Goal: Task Accomplishment & Management: Use online tool/utility

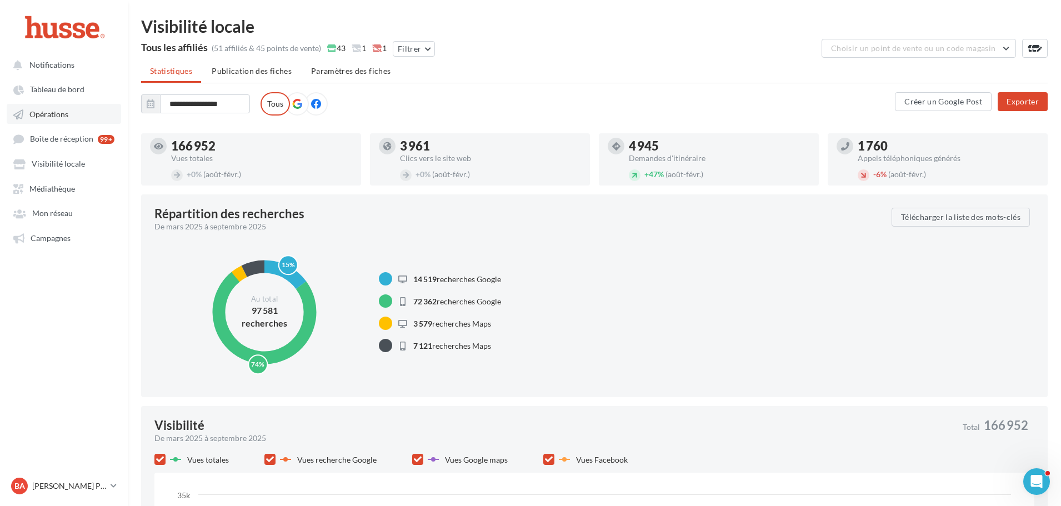
click at [56, 112] on span "Opérations" at bounding box center [48, 113] width 39 height 9
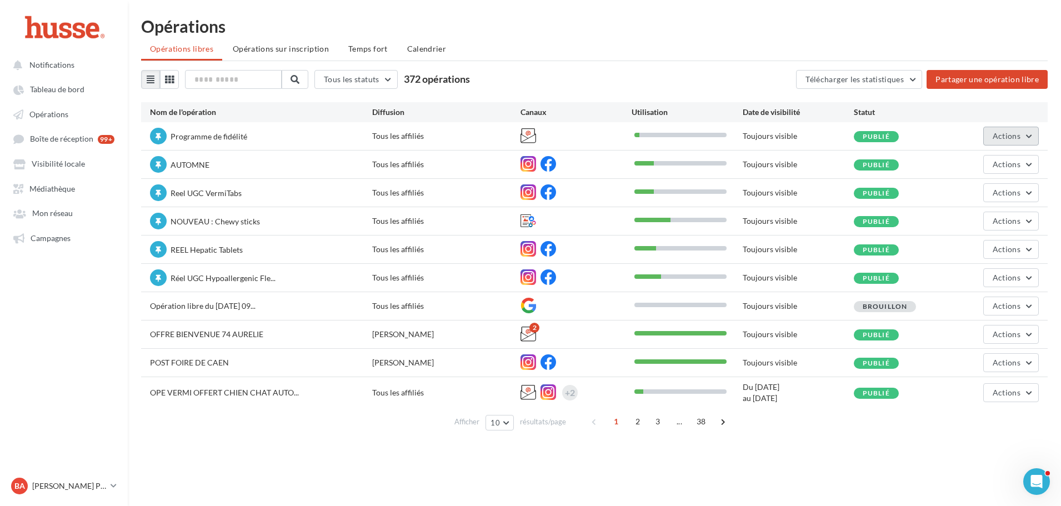
click at [1017, 137] on span "Actions" at bounding box center [1007, 135] width 28 height 9
click at [972, 162] on button "Editer" at bounding box center [980, 162] width 118 height 29
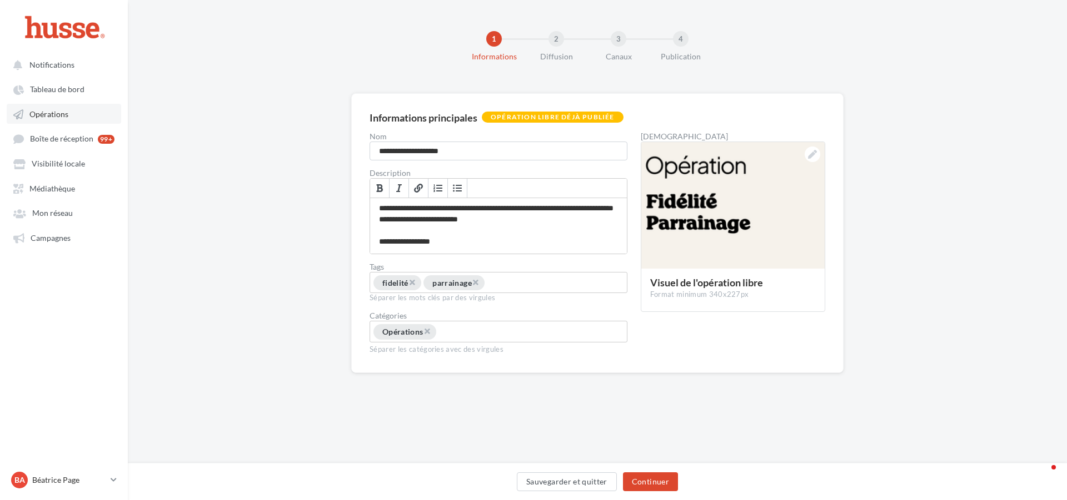
click at [51, 109] on span "Opérations" at bounding box center [48, 113] width 39 height 9
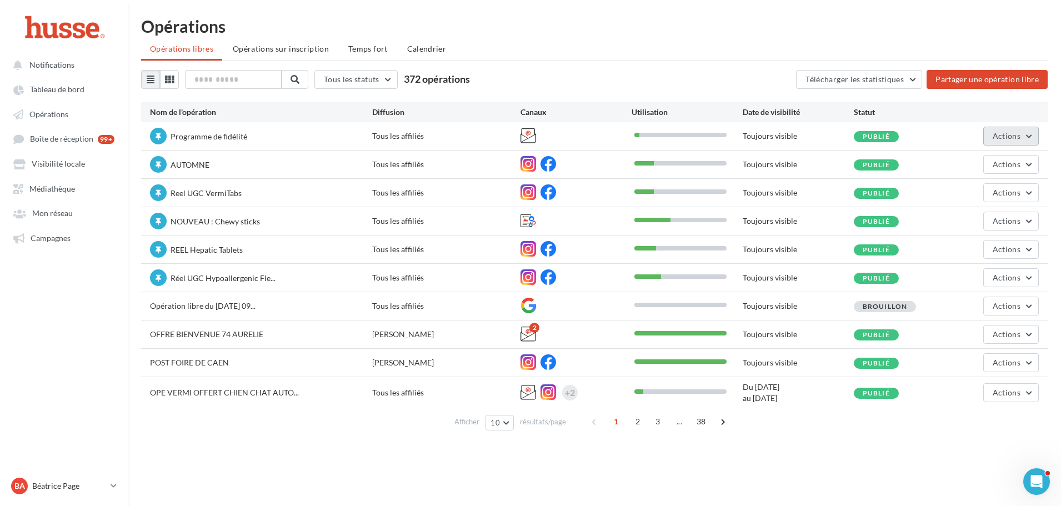
click at [1020, 135] on span "Actions" at bounding box center [1007, 135] width 28 height 9
click at [966, 171] on button "Editer" at bounding box center [980, 162] width 118 height 29
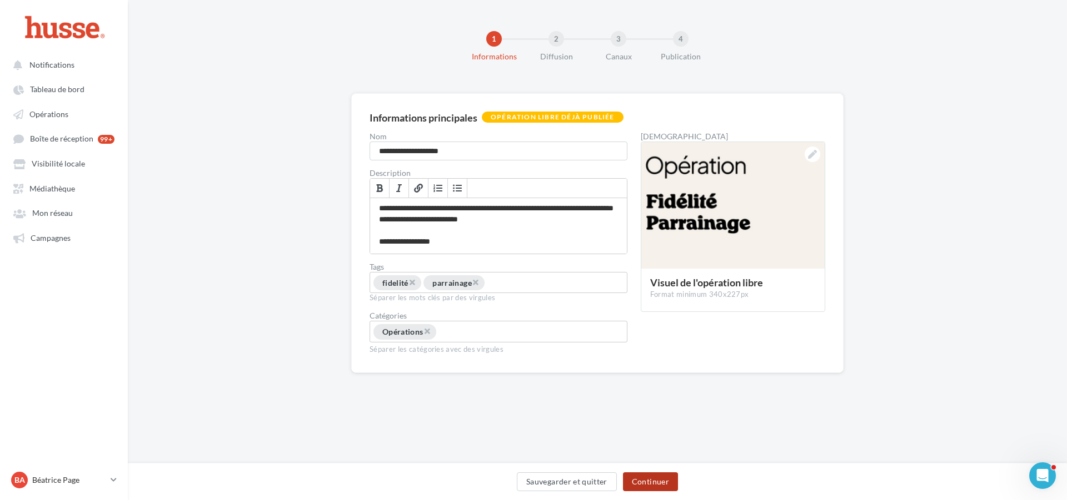
click at [653, 479] on button "Continuer" at bounding box center [650, 482] width 55 height 19
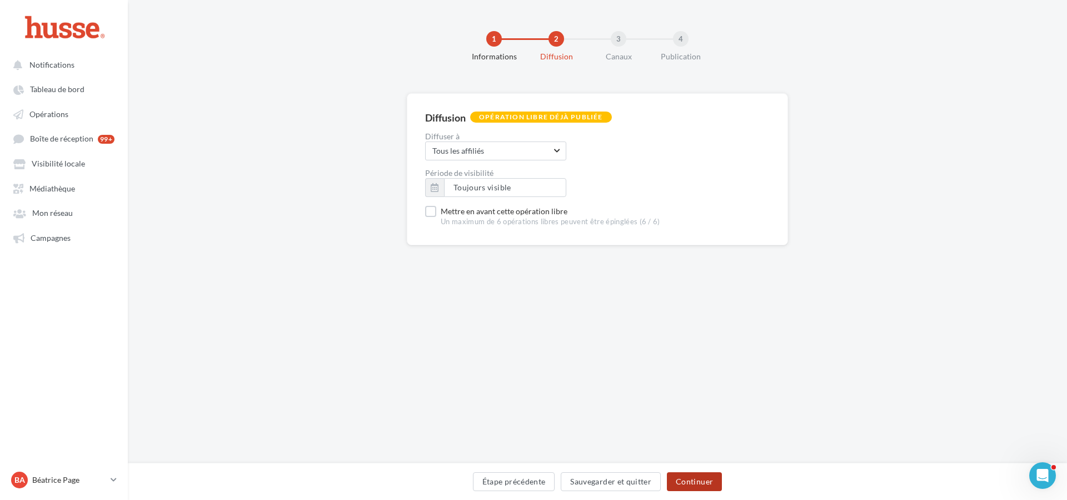
click at [695, 483] on button "Continuer" at bounding box center [694, 482] width 55 height 19
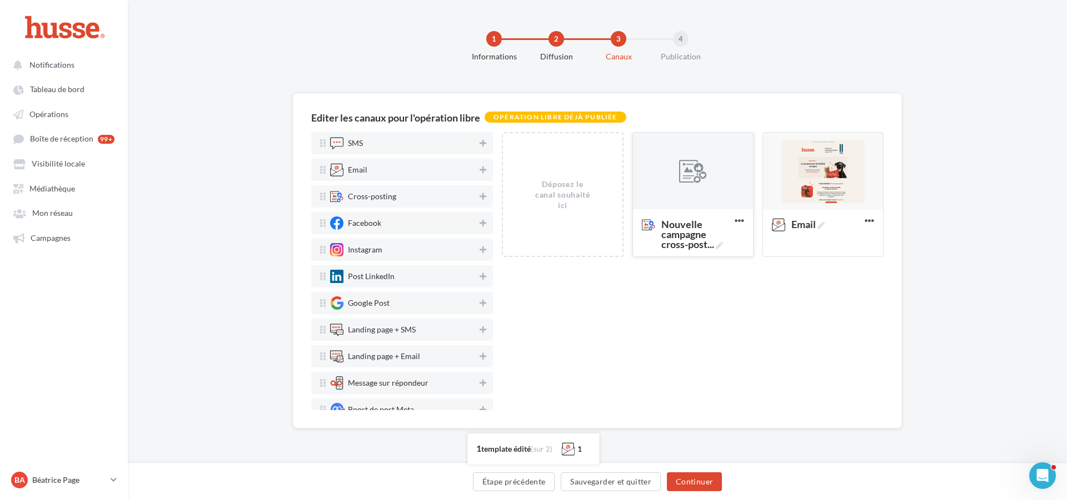
click at [697, 165] on div at bounding box center [693, 172] width 28 height 28
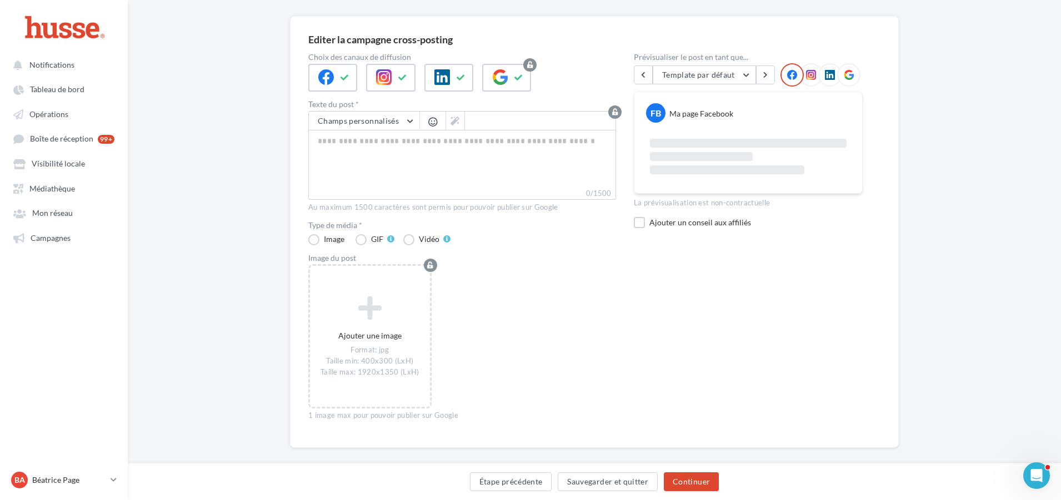
scroll to position [91, 0]
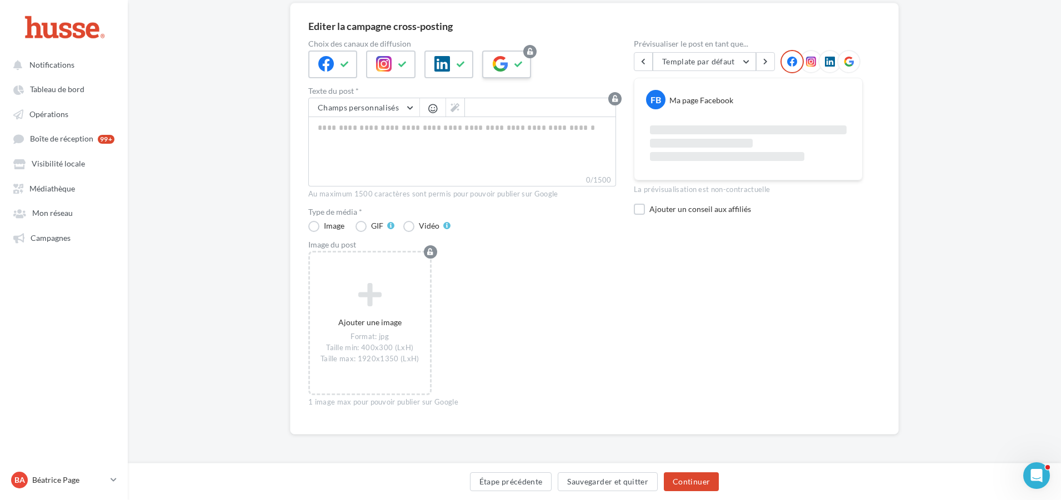
click at [500, 64] on icon at bounding box center [500, 64] width 16 height 16
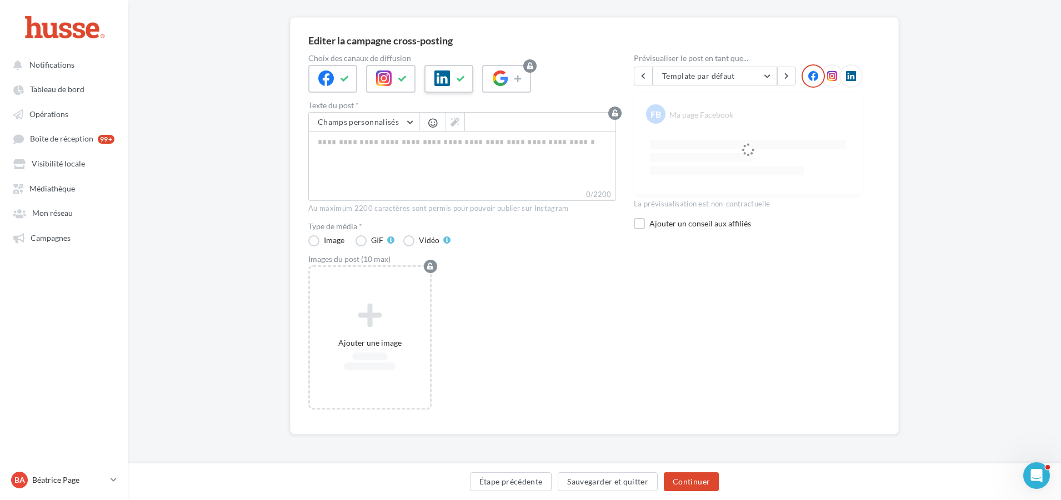
scroll to position [76, 0]
click at [450, 72] on div at bounding box center [448, 79] width 49 height 28
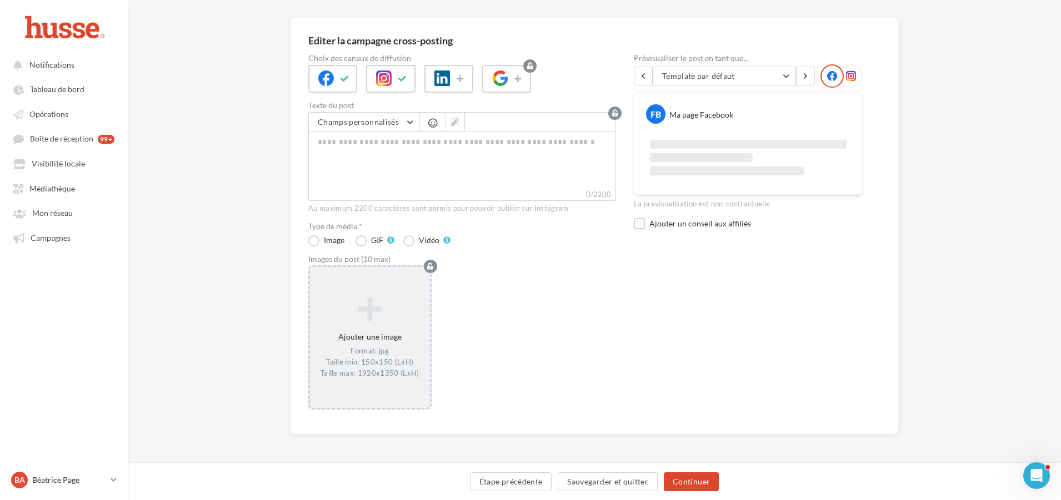
click at [365, 338] on div "Ajouter une image Format: jpg Taille min: 150x150 (LxH) Taille max: 1920x1350 (…" at bounding box center [370, 337] width 120 height 93
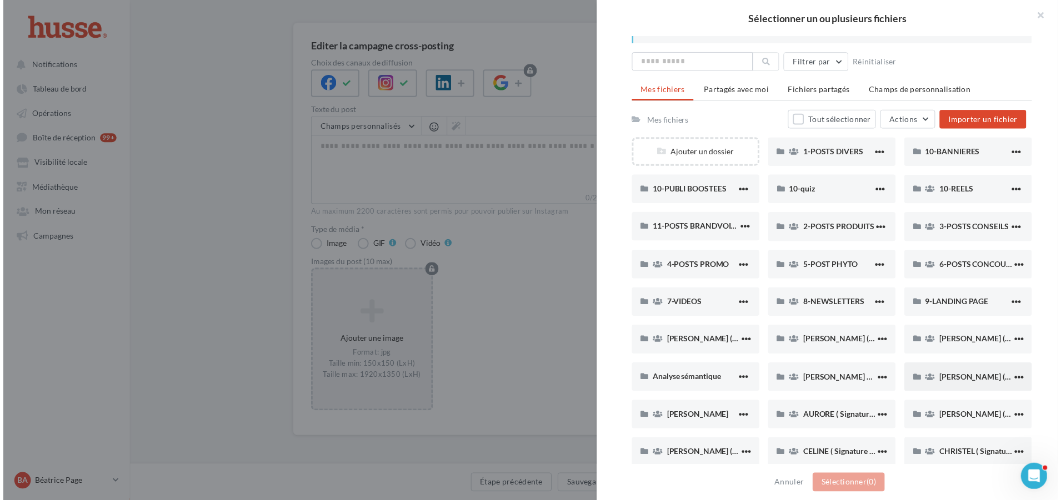
scroll to position [0, 0]
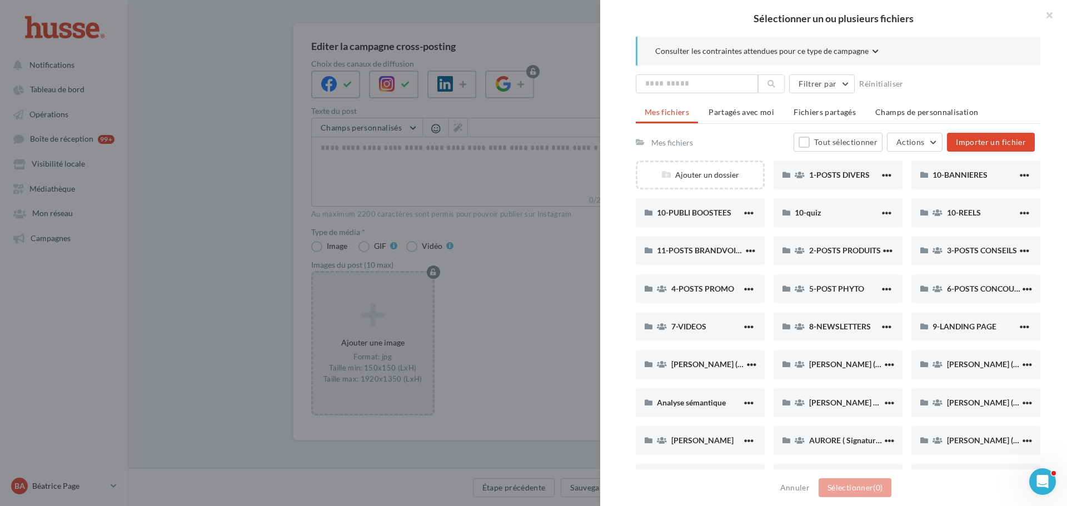
click at [667, 142] on div "Mes fichiers" at bounding box center [672, 142] width 42 height 11
click at [830, 173] on span "1-POSTS DIVERS" at bounding box center [839, 174] width 61 height 9
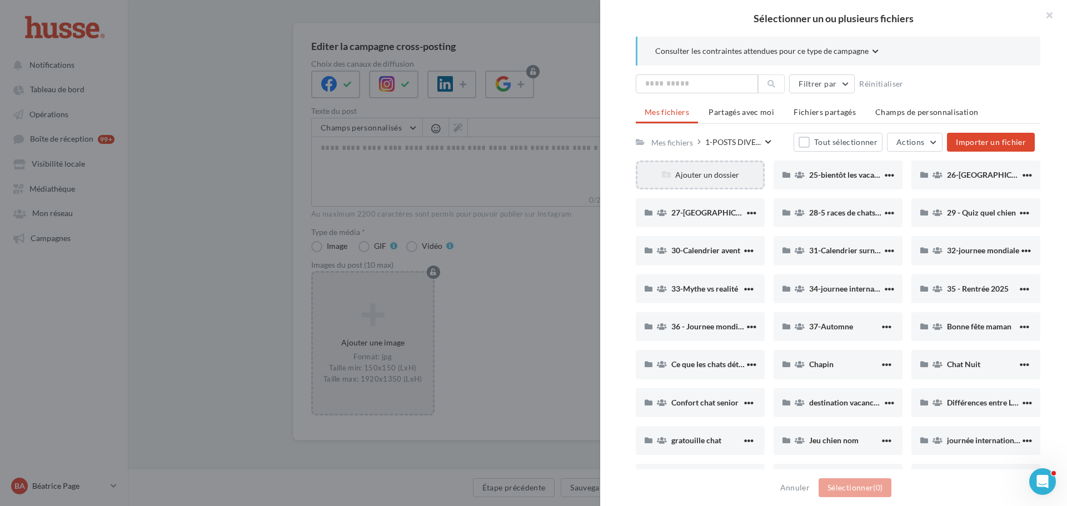
click at [712, 178] on div "Ajouter un dossier" at bounding box center [700, 174] width 126 height 11
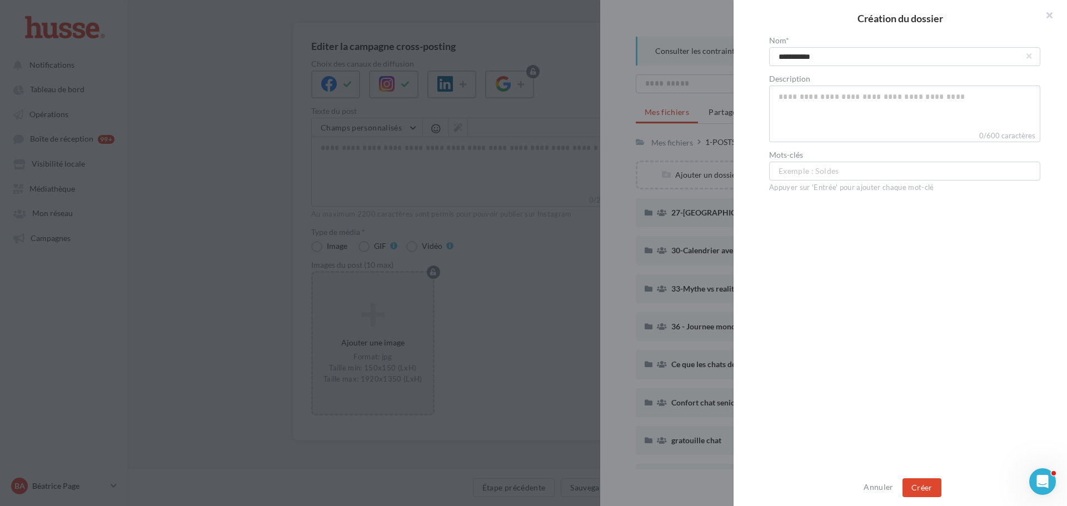
type input "**********"
click at [875, 253] on div "**********" at bounding box center [904, 254] width 342 height 434
click at [928, 484] on button "Créer" at bounding box center [921, 487] width 39 height 19
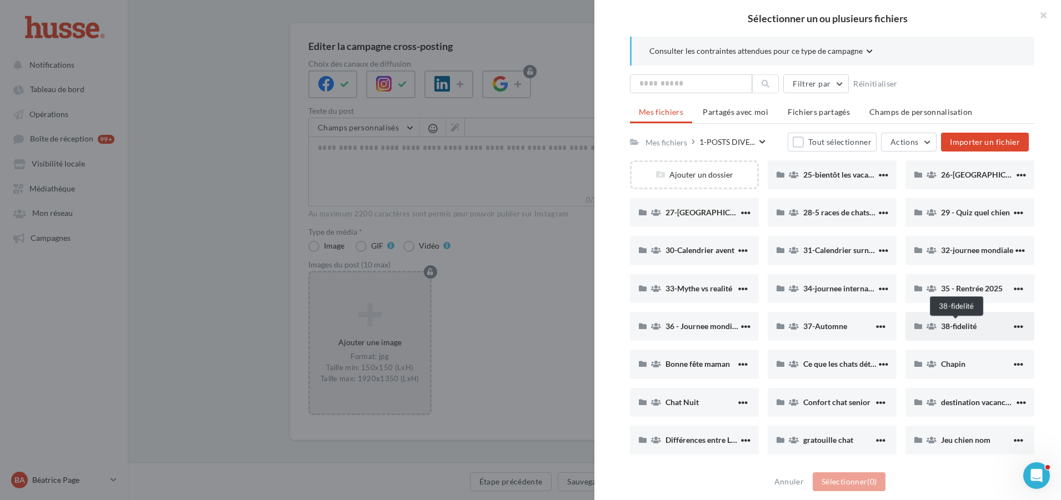
click at [965, 328] on span "38-fidelité" at bounding box center [959, 326] width 36 height 9
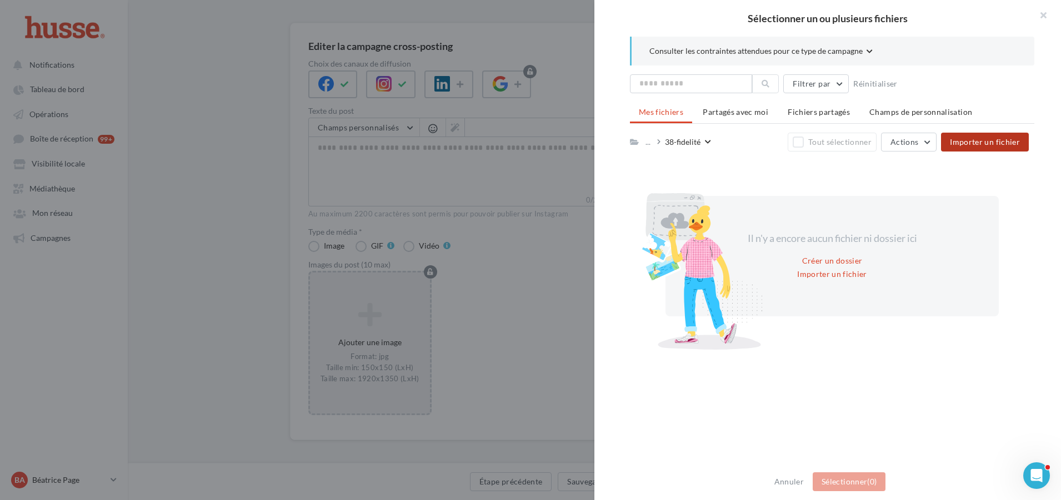
click at [993, 137] on span "Importer un fichier" at bounding box center [985, 141] width 70 height 9
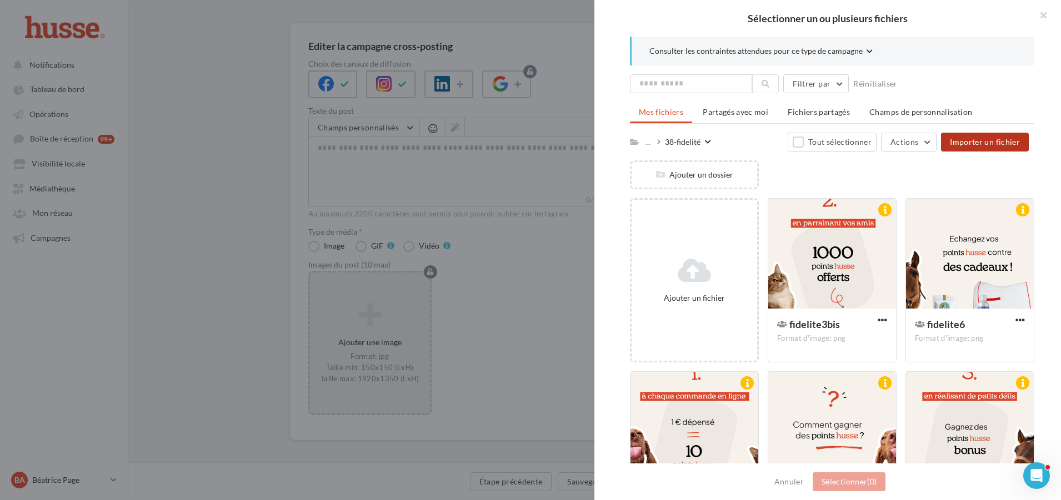
drag, startPoint x: 1039, startPoint y: 89, endPoint x: 1032, endPoint y: 76, distance: 14.7
click at [1037, 89] on div "Consulter les contraintes attendues pour ce type de campagne Filtrer par Réinit…" at bounding box center [831, 251] width 475 height 428
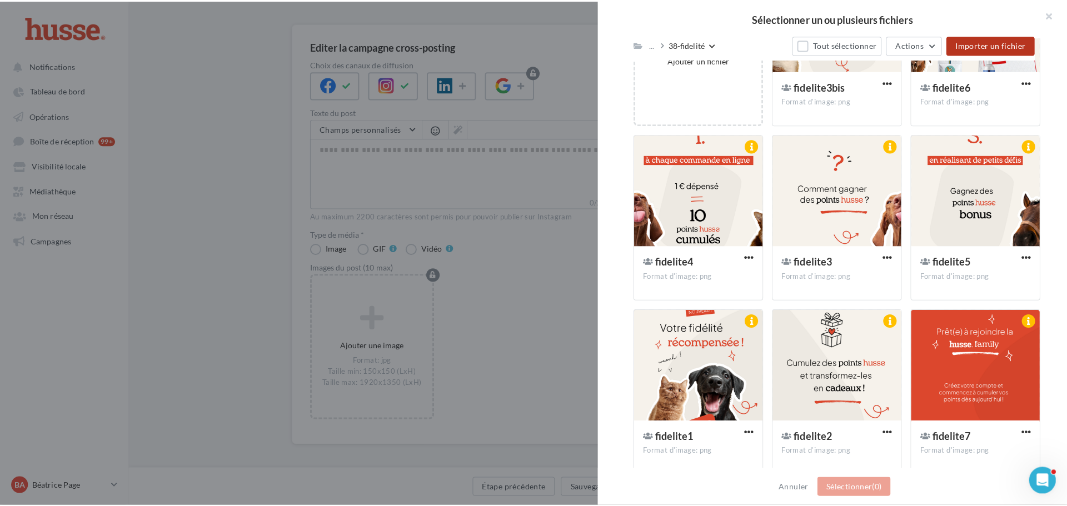
scroll to position [248, 0]
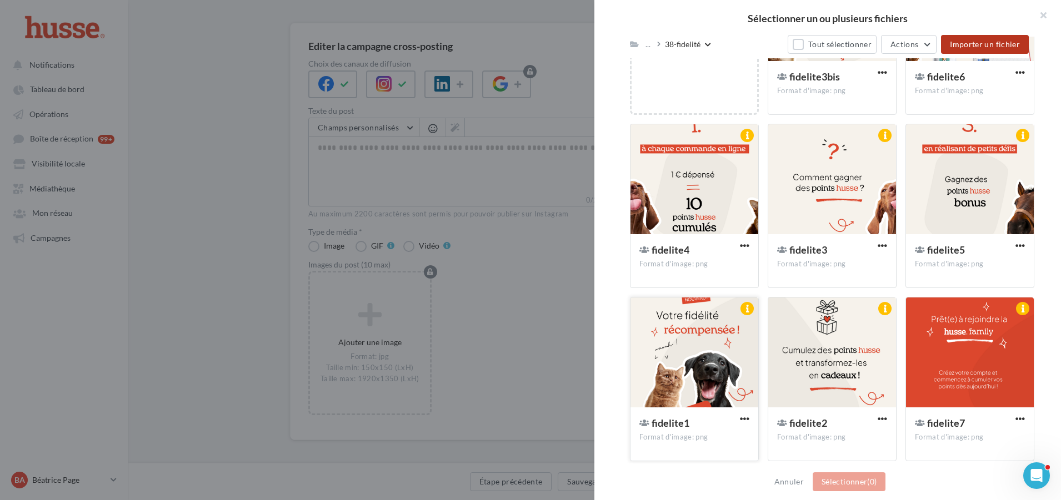
click at [685, 325] on div at bounding box center [694, 353] width 128 height 111
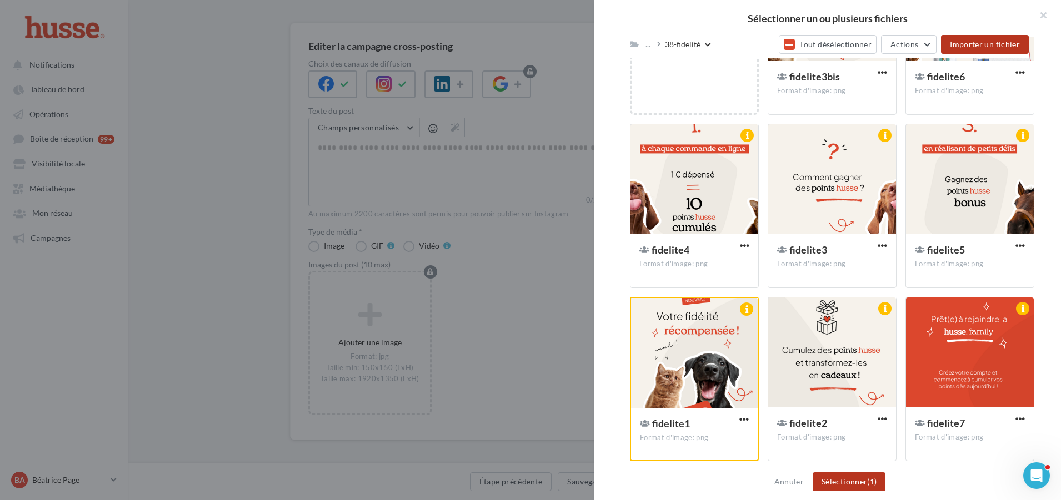
click at [855, 482] on button "Sélectionner (1)" at bounding box center [849, 482] width 73 height 19
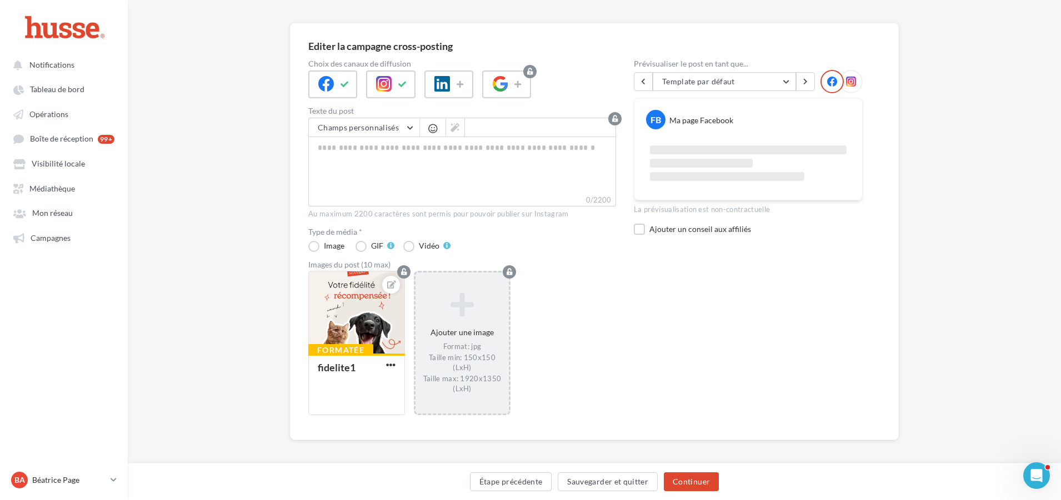
click at [469, 313] on icon at bounding box center [462, 305] width 84 height 27
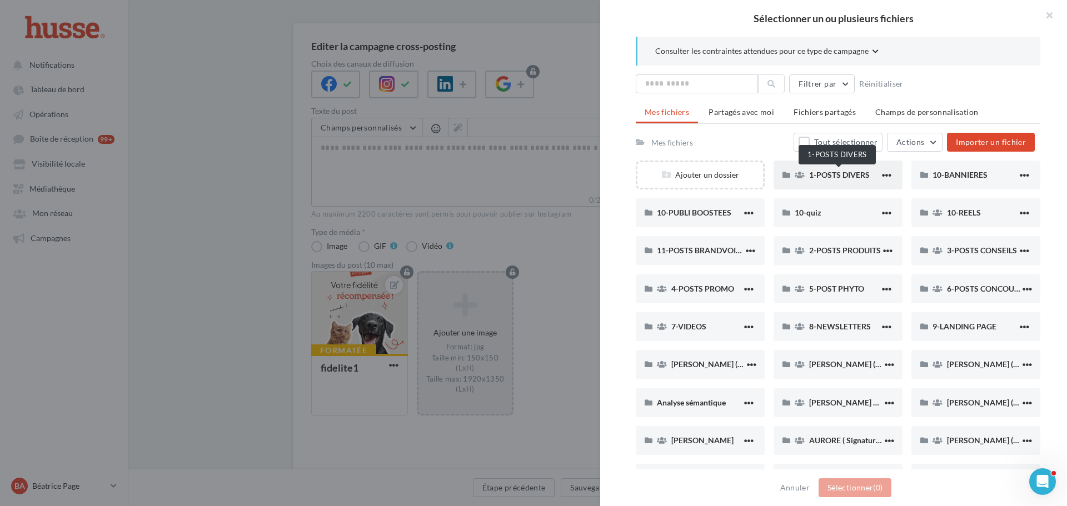
click at [838, 174] on span "1-POSTS DIVERS" at bounding box center [839, 174] width 61 height 9
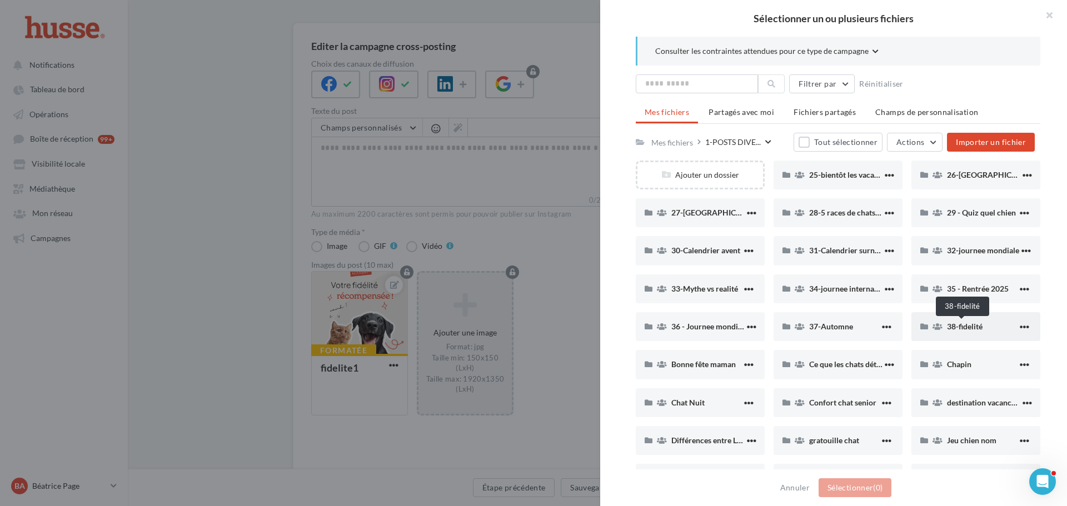
click at [968, 327] on span "38-fidelité" at bounding box center [965, 326] width 36 height 9
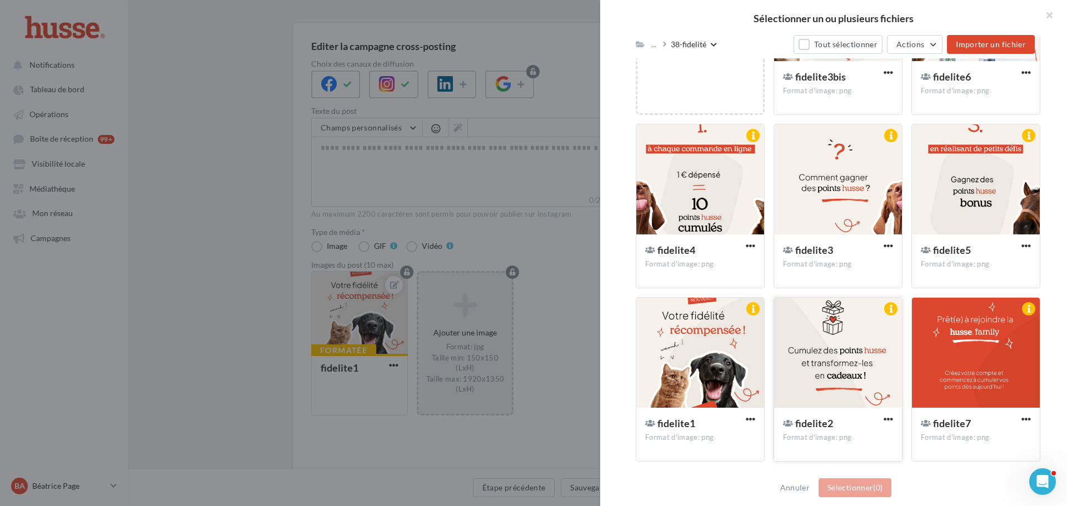
click at [827, 336] on div at bounding box center [838, 353] width 128 height 111
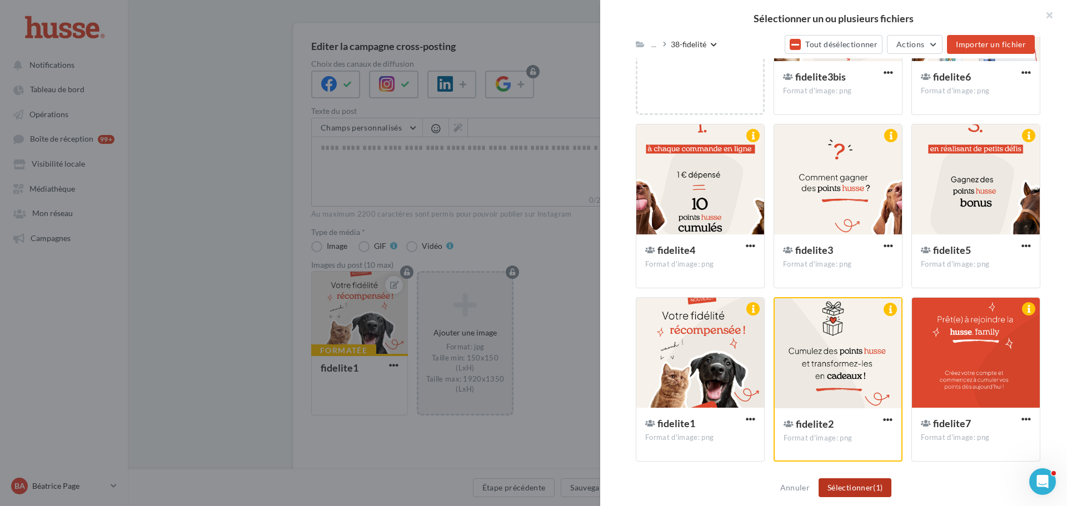
click at [854, 488] on button "Sélectionner (1)" at bounding box center [854, 487] width 73 height 19
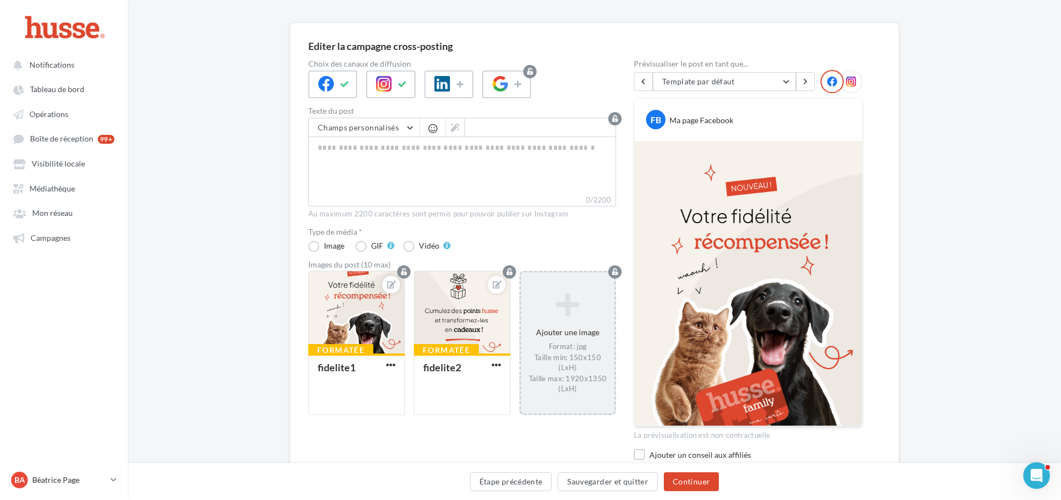
click at [567, 318] on icon at bounding box center [567, 305] width 84 height 27
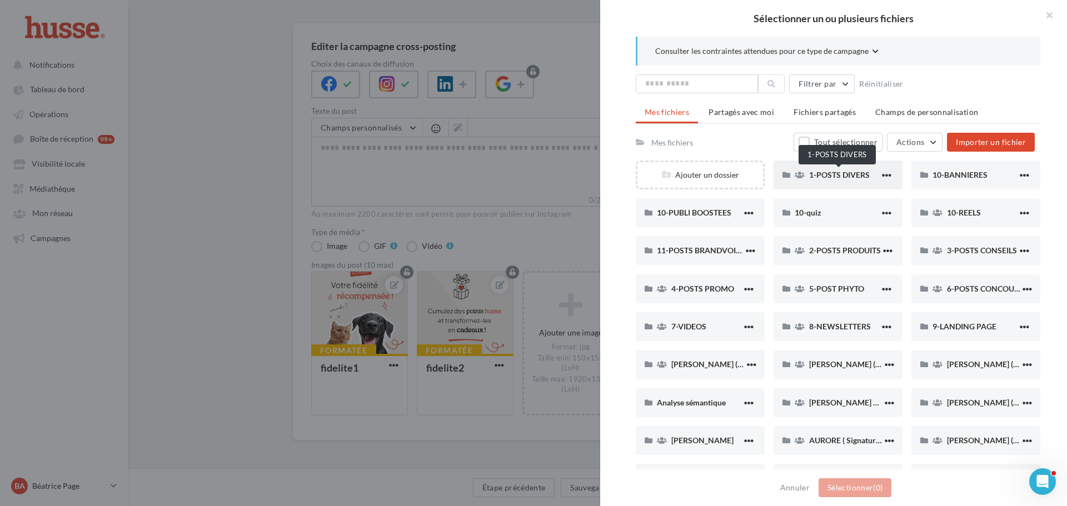
click at [837, 176] on span "1-POSTS DIVERS" at bounding box center [839, 174] width 61 height 9
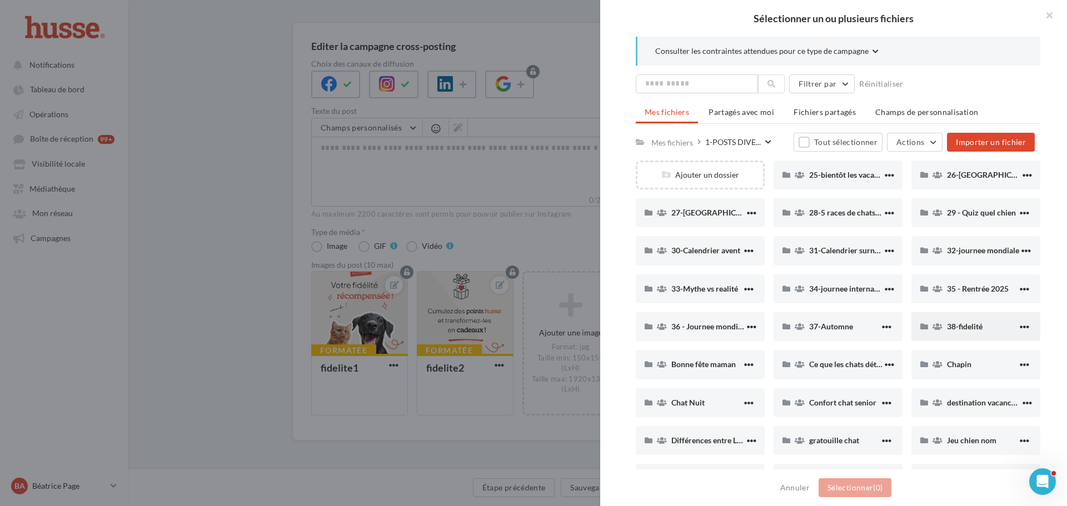
click at [1001, 328] on div "38-fidelité" at bounding box center [982, 326] width 71 height 11
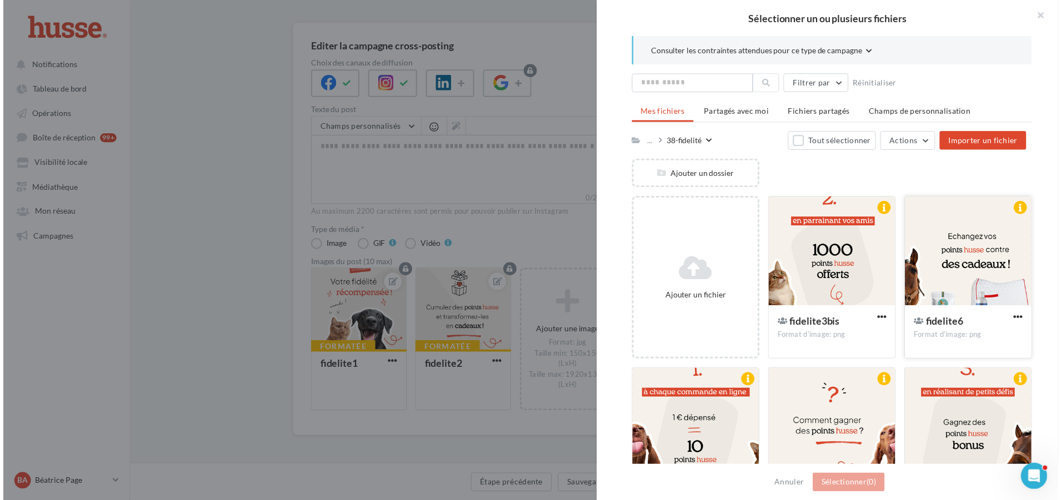
scroll to position [111, 0]
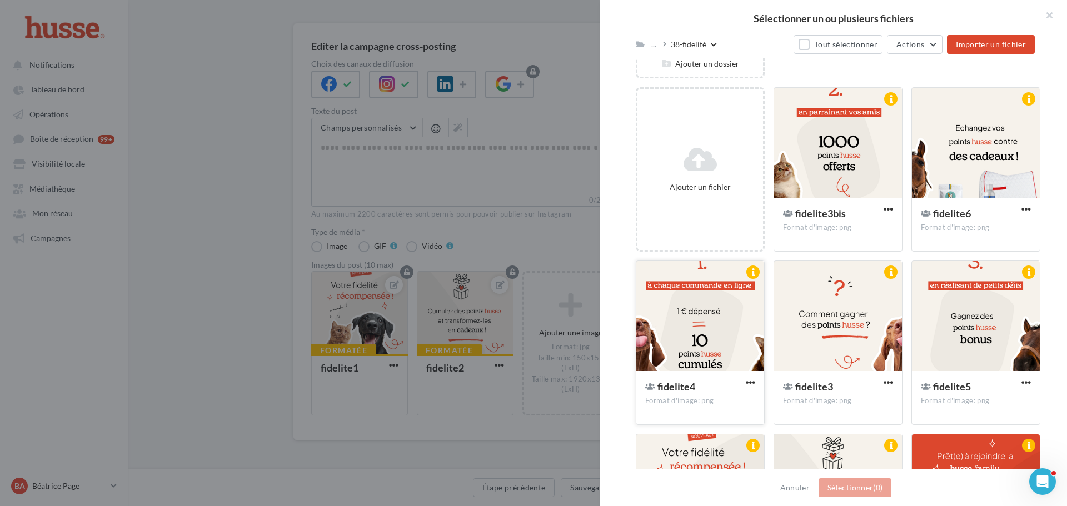
click at [713, 309] on div at bounding box center [700, 316] width 128 height 111
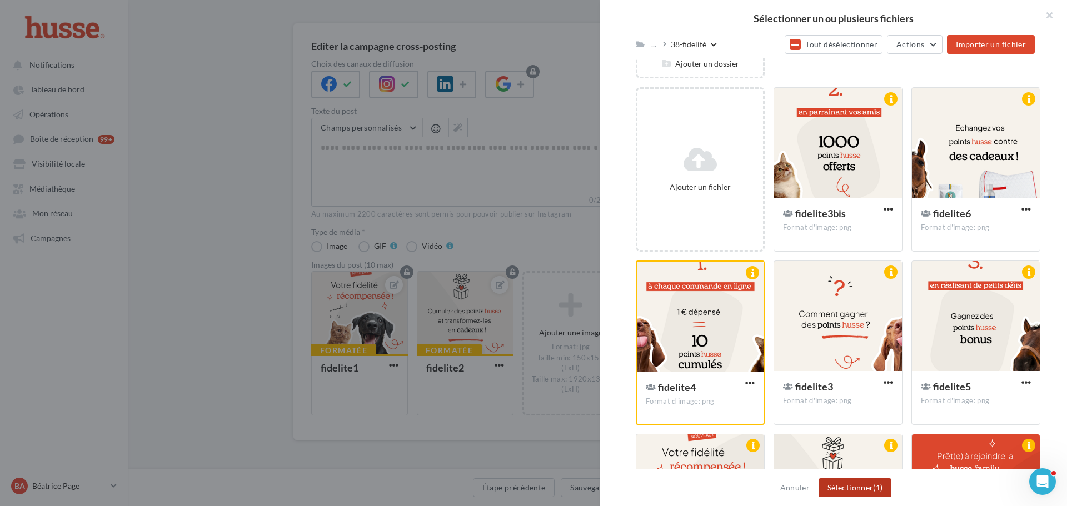
click at [858, 490] on button "Sélectionner (1)" at bounding box center [854, 487] width 73 height 19
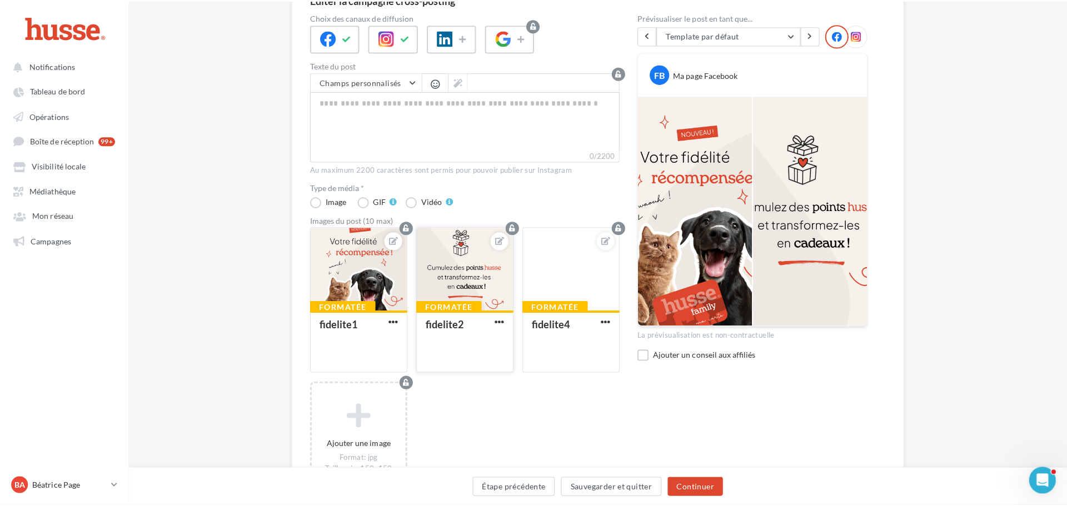
scroll to position [182, 0]
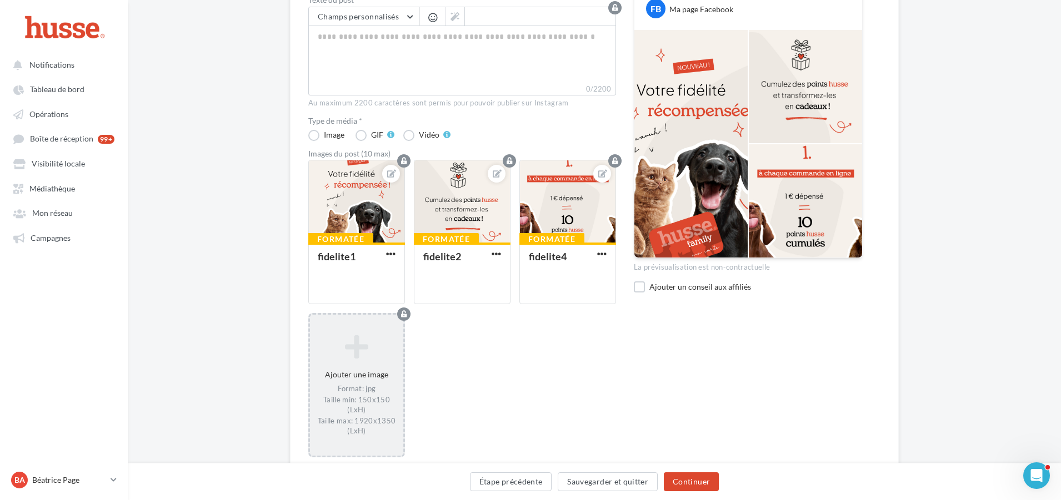
click at [359, 361] on icon at bounding box center [356, 347] width 84 height 27
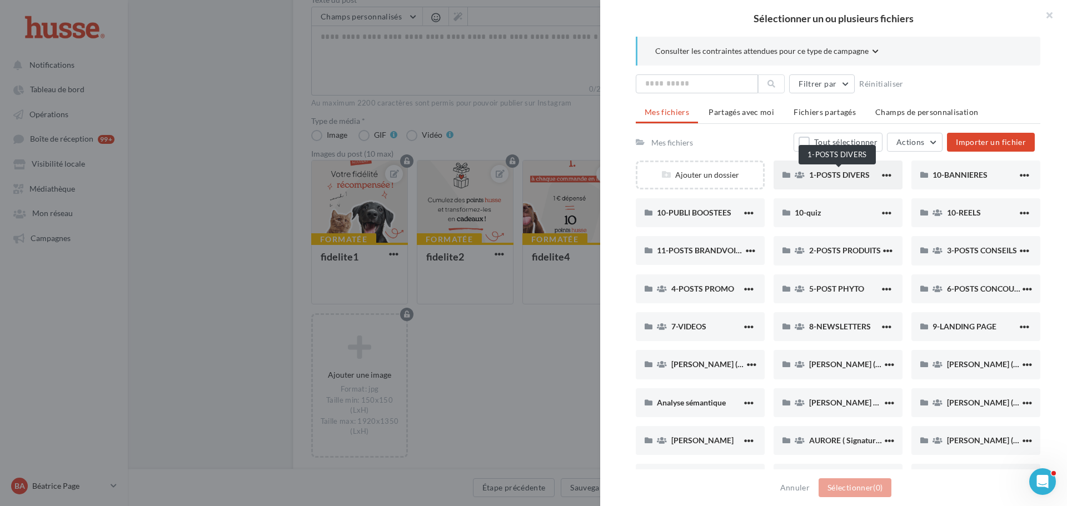
click at [838, 170] on span "1-POSTS DIVERS" at bounding box center [839, 174] width 61 height 9
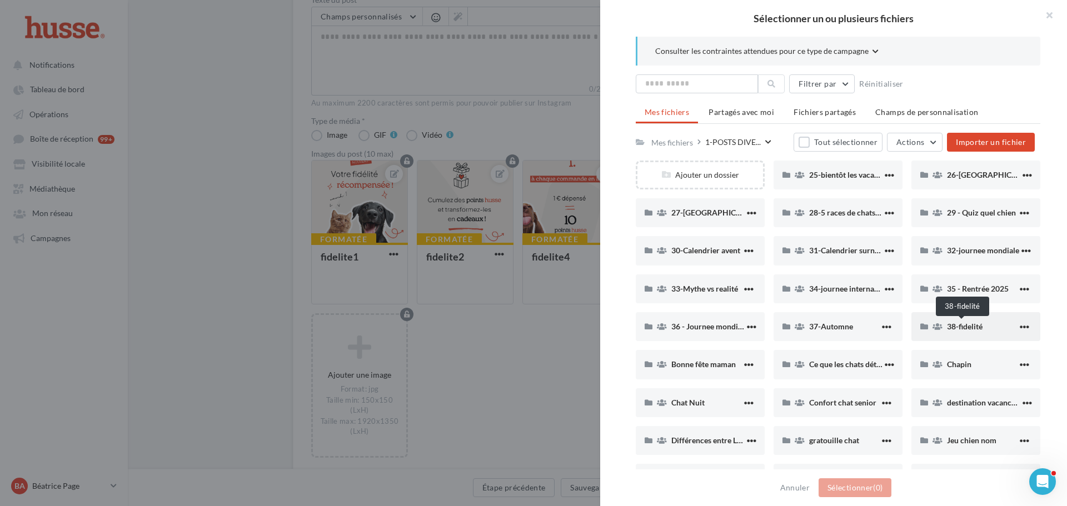
click at [960, 328] on span "38-fidelité" at bounding box center [965, 326] width 36 height 9
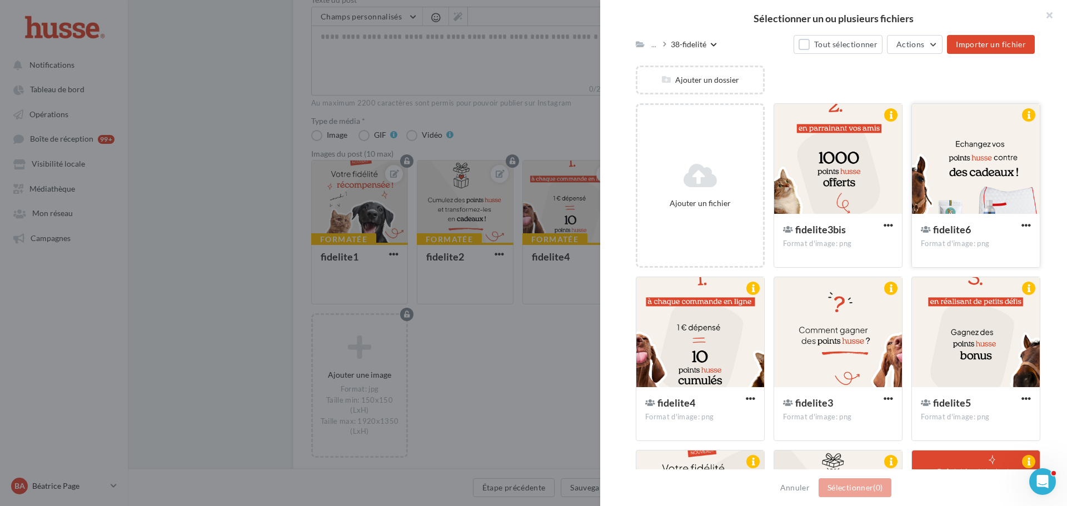
scroll to position [111, 0]
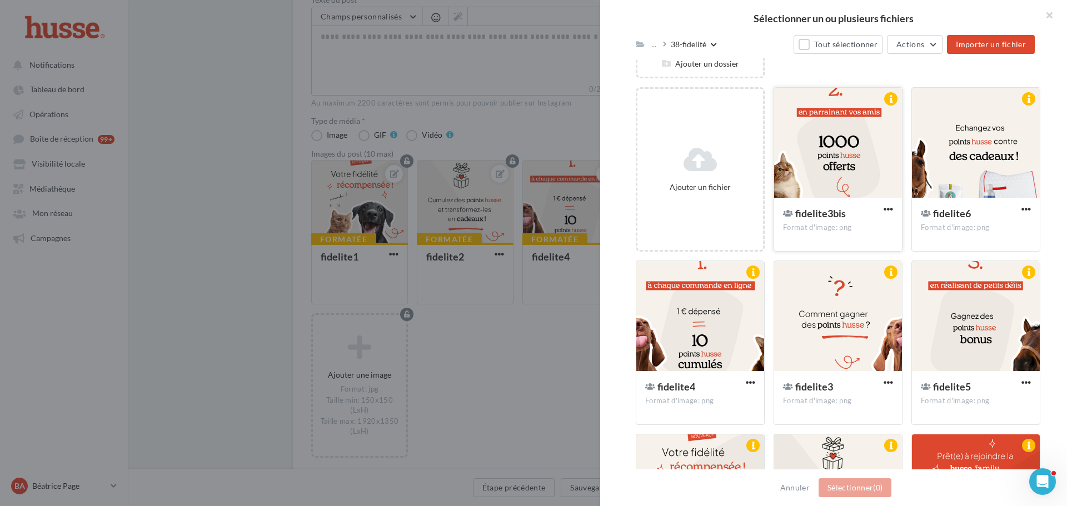
click at [827, 128] on div at bounding box center [838, 143] width 128 height 111
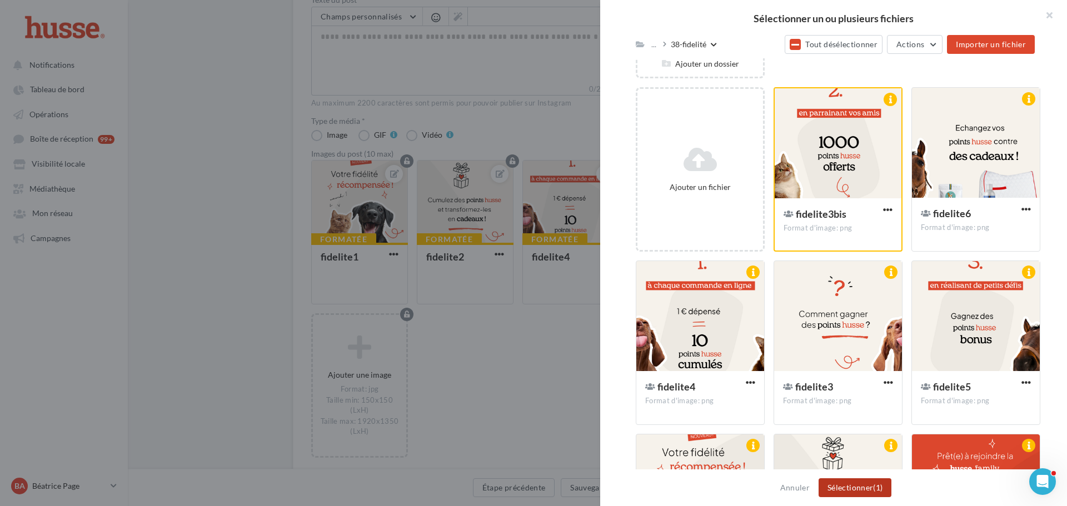
click at [859, 488] on button "Sélectionner (1)" at bounding box center [854, 487] width 73 height 19
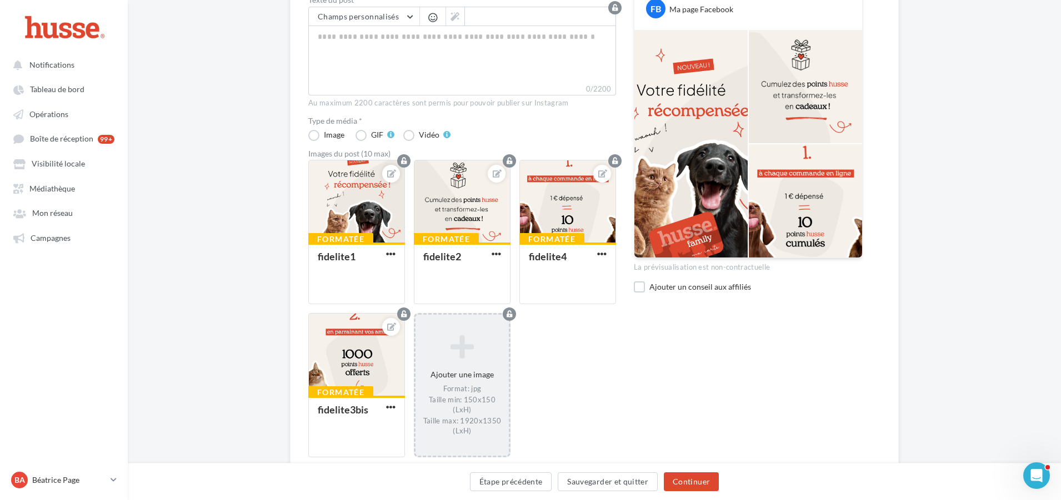
click at [462, 353] on icon at bounding box center [462, 347] width 84 height 27
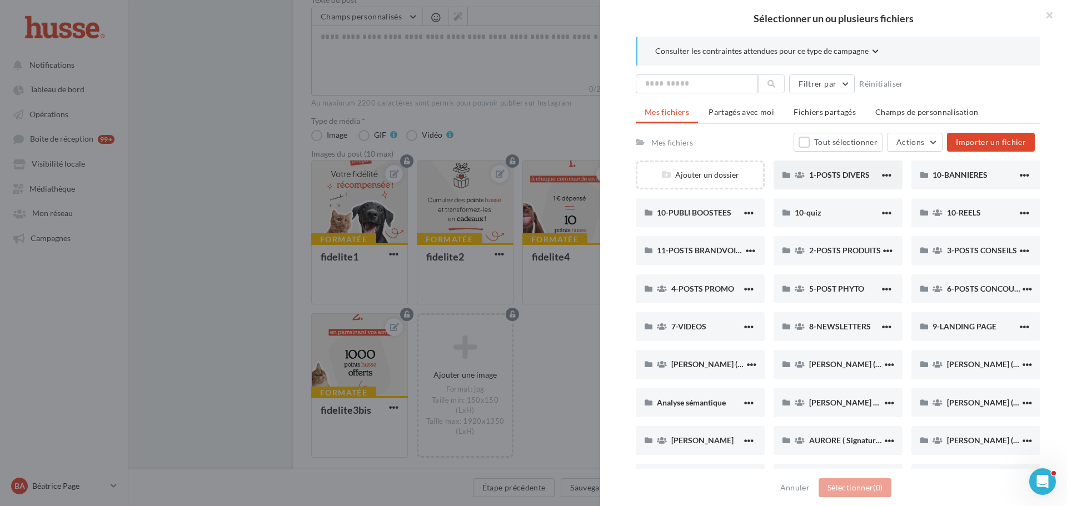
click at [844, 168] on div "1-POSTS DIVERS" at bounding box center [837, 175] width 129 height 29
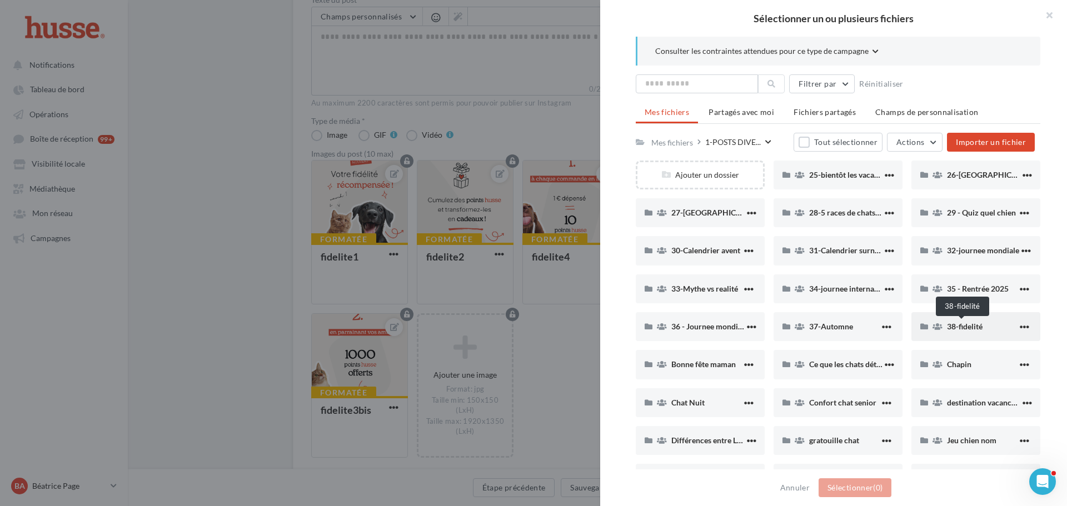
click at [962, 329] on span "38-fidelité" at bounding box center [965, 326] width 36 height 9
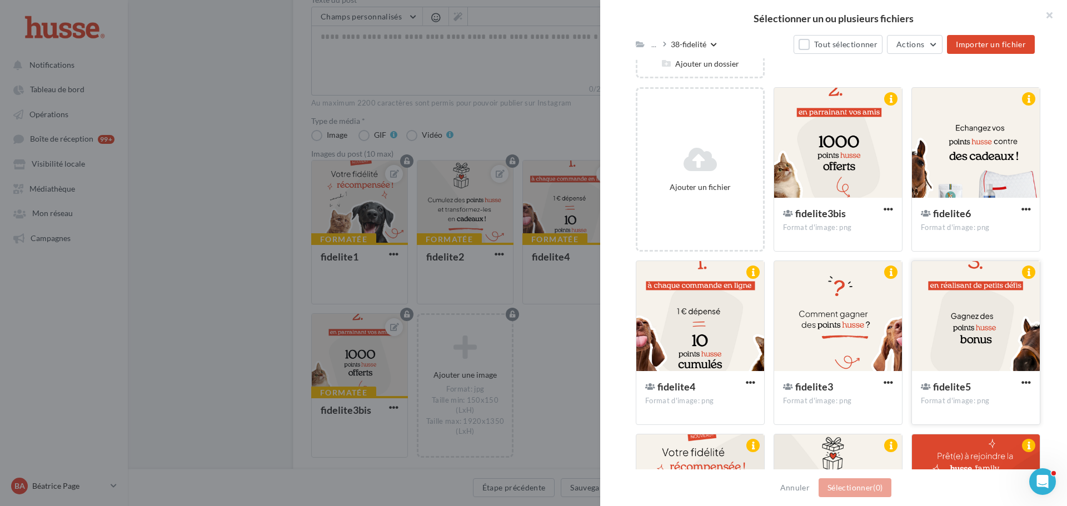
click at [975, 324] on div at bounding box center [976, 316] width 128 height 111
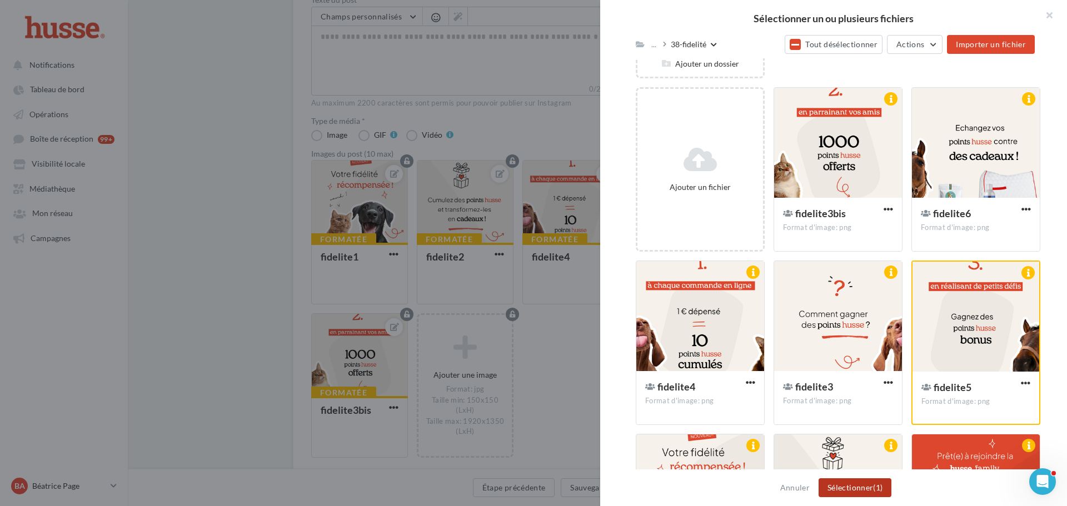
click at [846, 488] on button "Sélectionner (1)" at bounding box center [854, 487] width 73 height 19
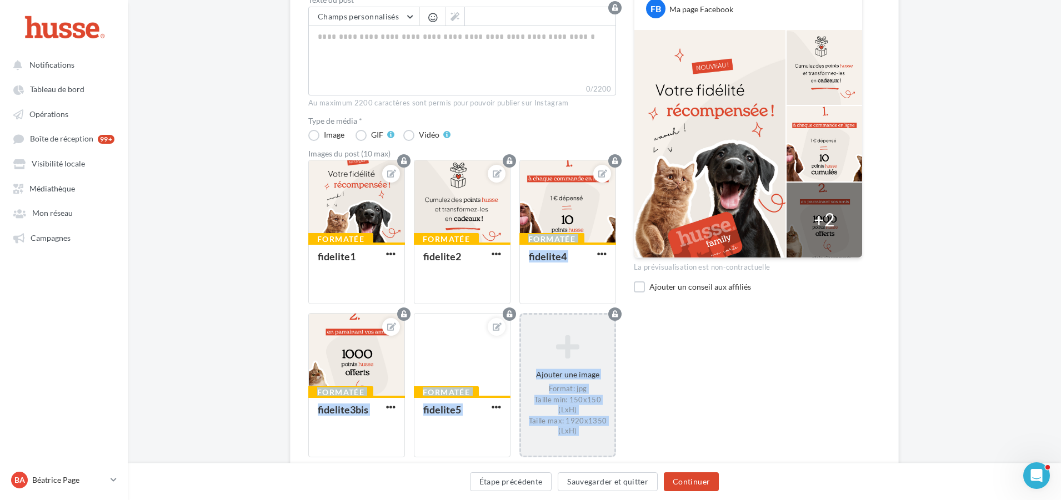
drag, startPoint x: 563, startPoint y: 206, endPoint x: 566, endPoint y: 317, distance: 111.1
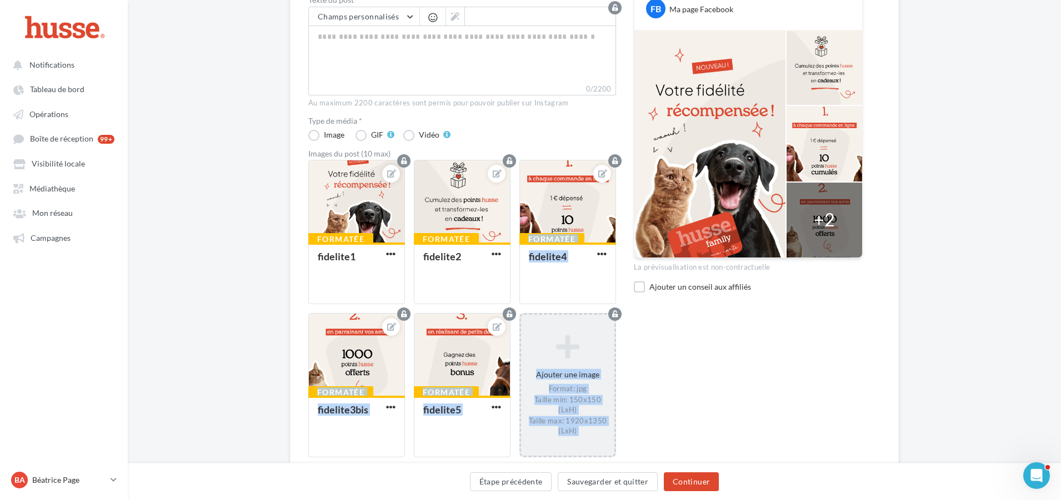
click at [564, 324] on div "Formatée fidelite1 Formatée fidelite2 Formatée fidelite4 Formatée fidelite3bis …" at bounding box center [466, 314] width 317 height 309
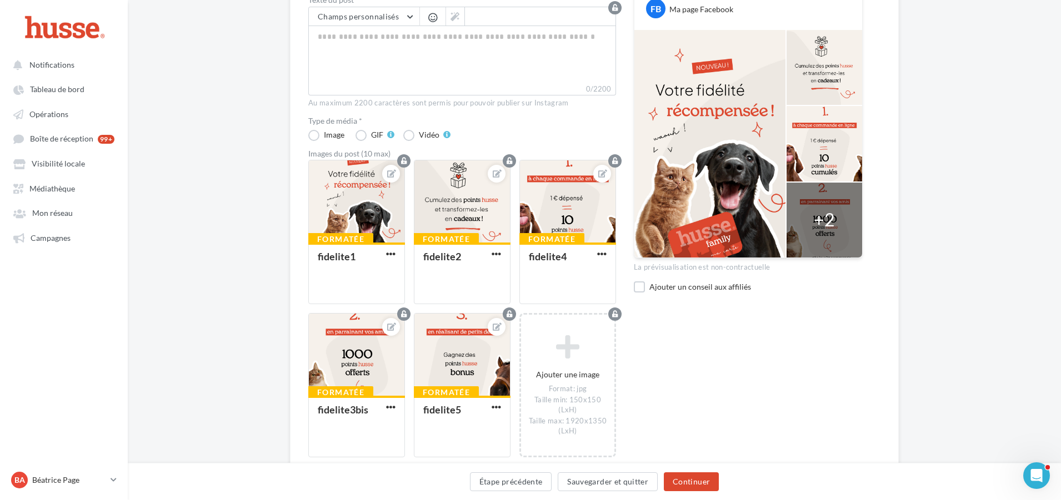
click at [700, 339] on div "Prévisualiser le post en tant que... Template par défaut Template par défaut Ge…" at bounding box center [748, 206] width 229 height 515
click at [568, 191] on div at bounding box center [568, 202] width 96 height 83
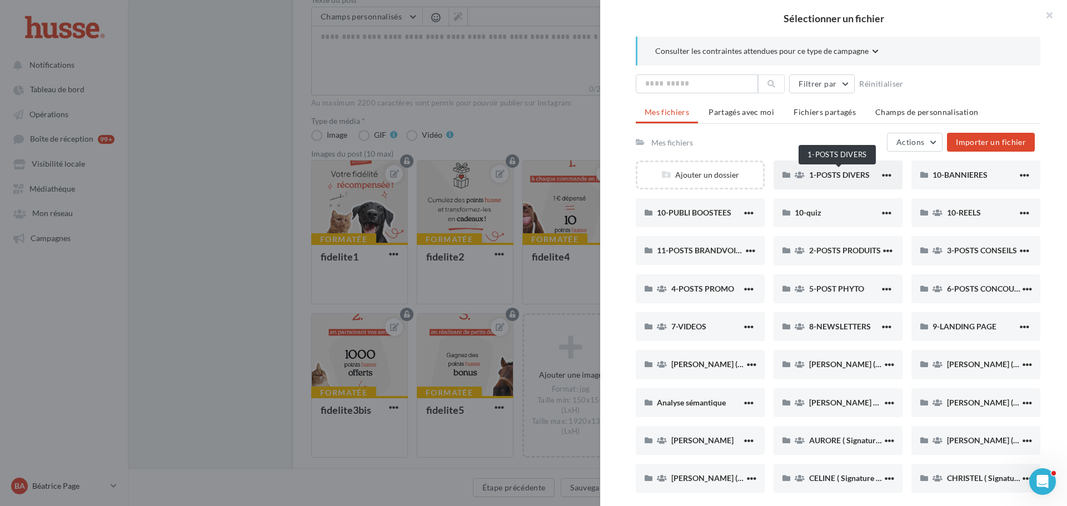
click at [837, 173] on span "1-POSTS DIVERS" at bounding box center [839, 174] width 61 height 9
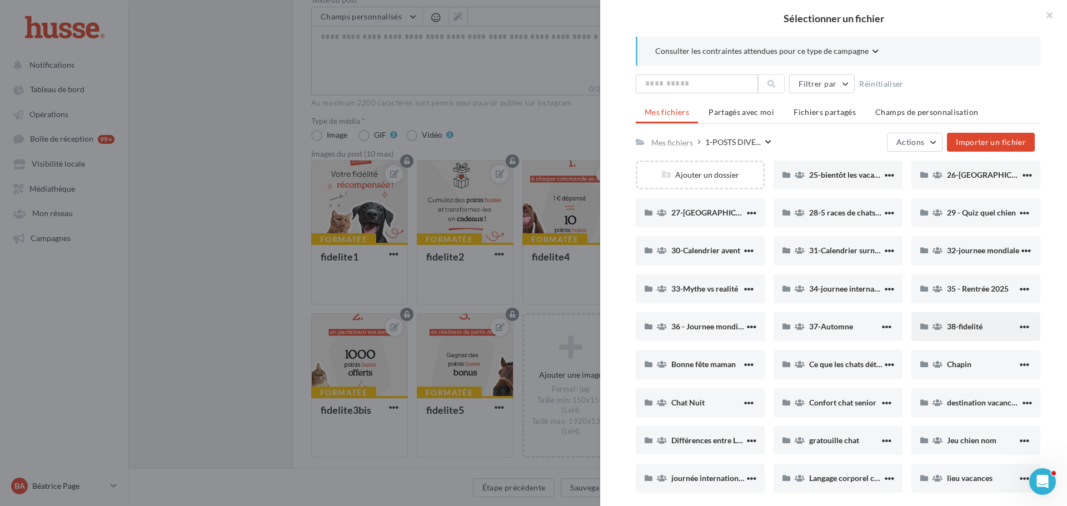
click at [979, 323] on div "38-fidelité" at bounding box center [982, 326] width 71 height 11
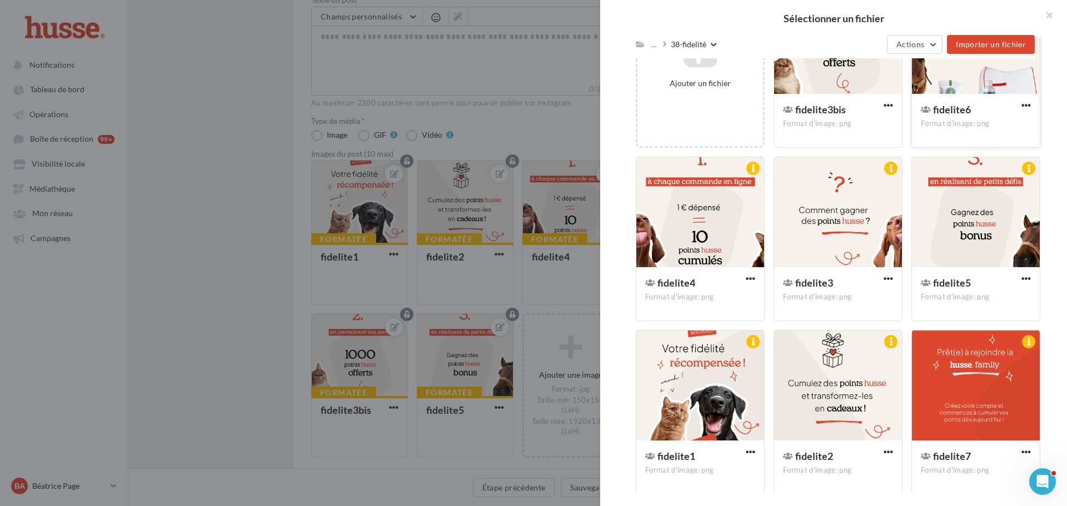
scroll to position [219, 0]
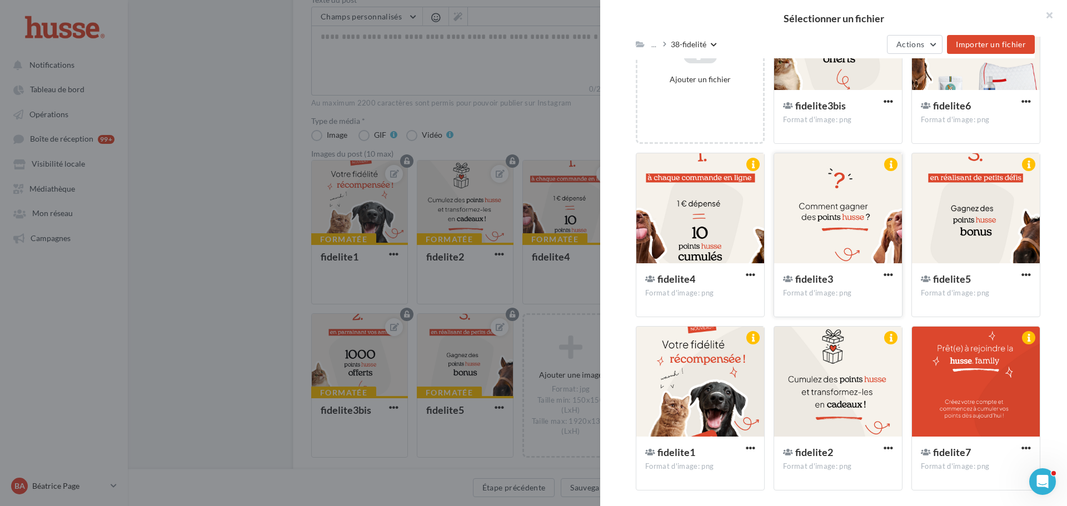
click at [867, 204] on div at bounding box center [838, 208] width 128 height 111
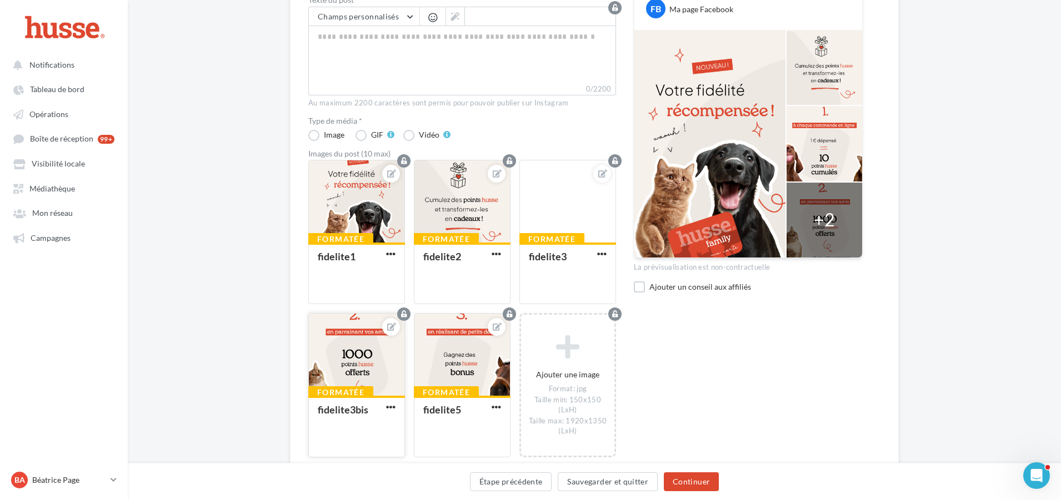
click at [361, 356] on div at bounding box center [357, 355] width 96 height 83
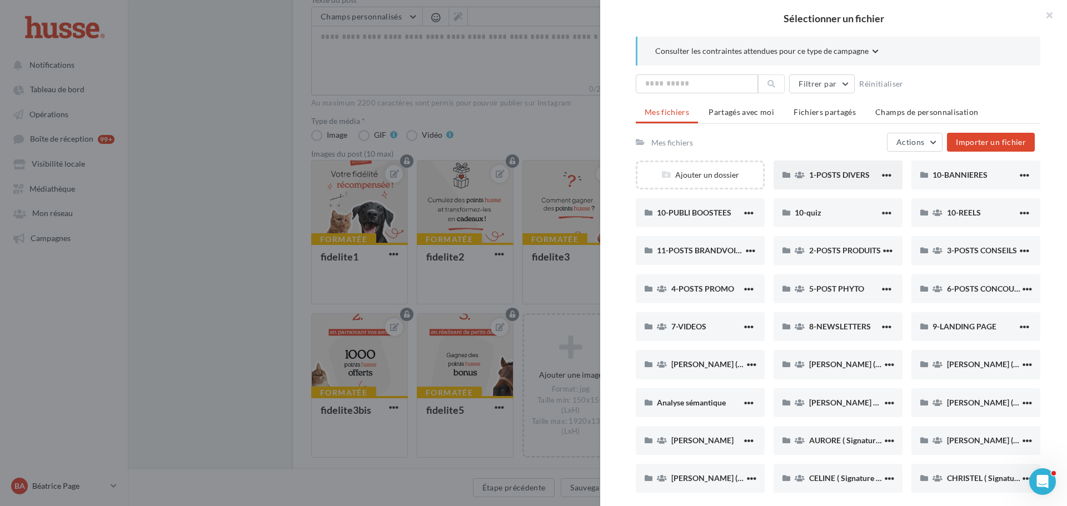
click at [838, 183] on div "1-POSTS DIVERS" at bounding box center [837, 175] width 129 height 29
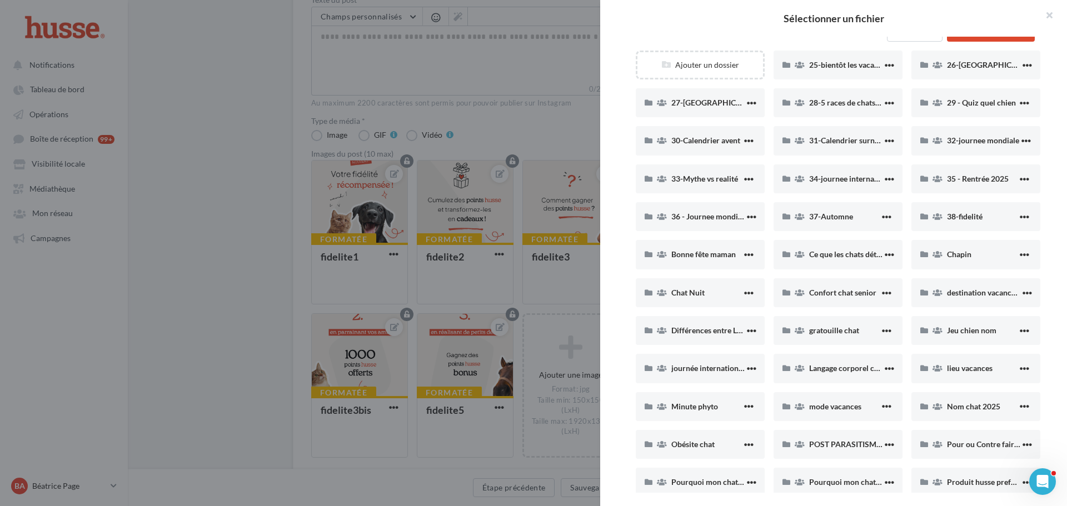
scroll to position [111, 0]
click at [960, 218] on span "38-fidelité" at bounding box center [965, 215] width 36 height 9
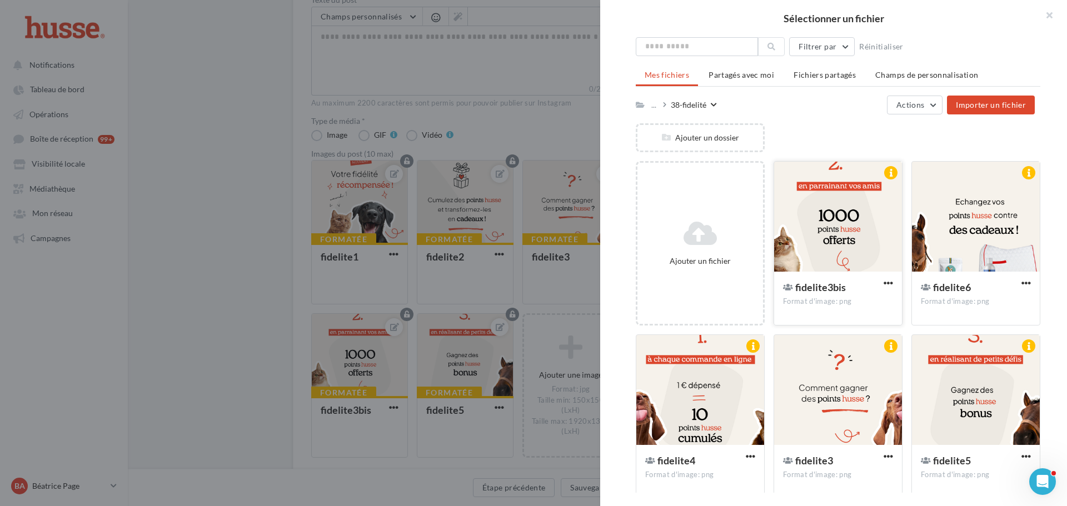
scroll to position [80, 0]
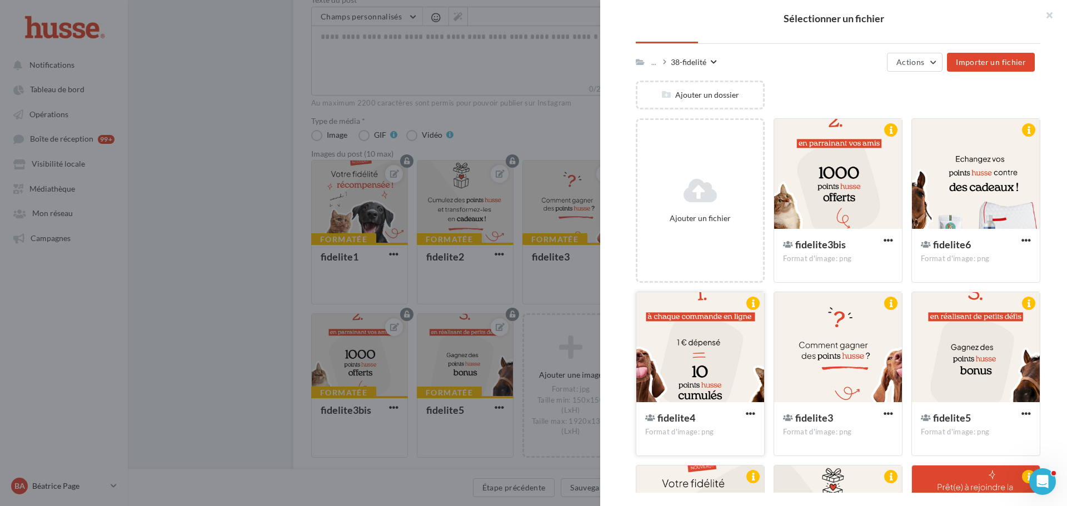
click at [678, 334] on div at bounding box center [700, 347] width 128 height 111
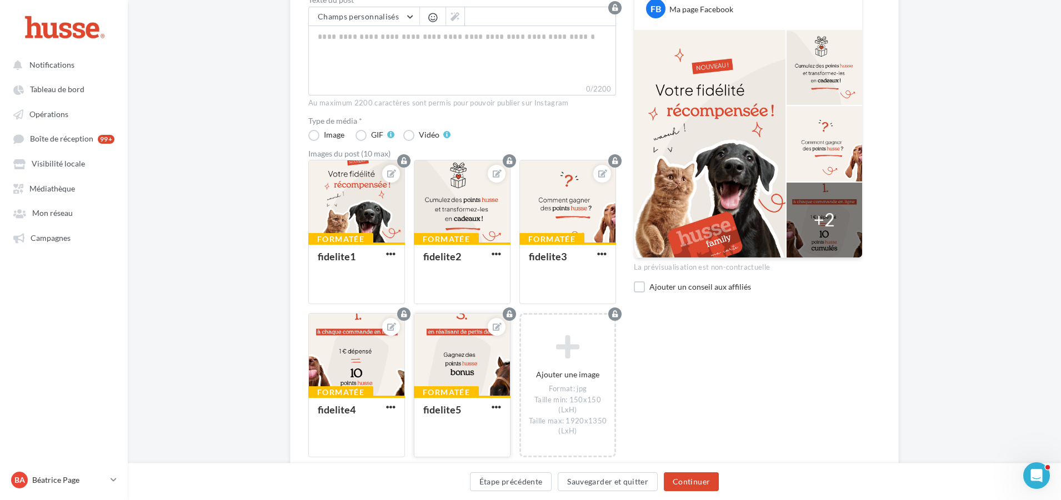
click at [437, 353] on div at bounding box center [462, 355] width 96 height 83
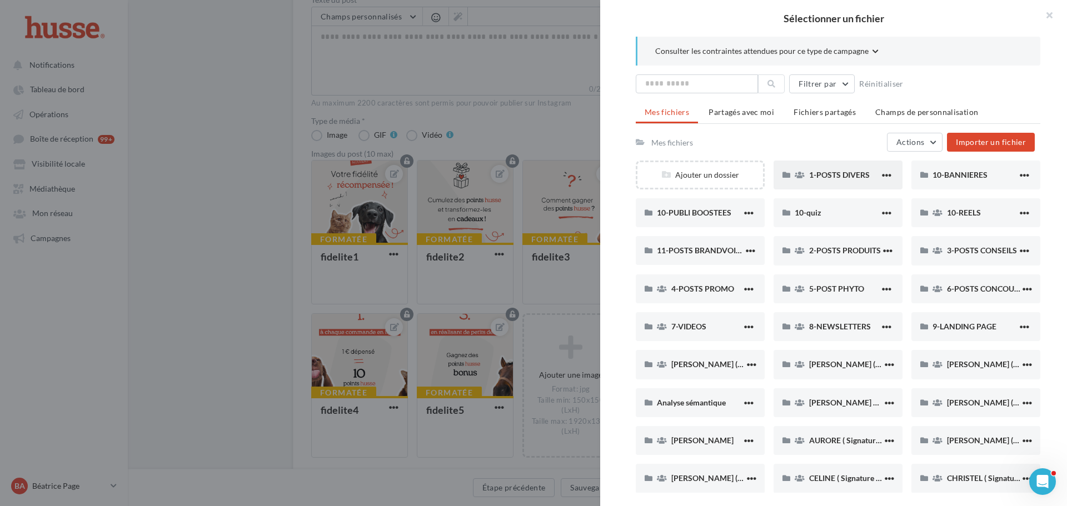
click at [828, 182] on div "1-POSTS DIVERS" at bounding box center [837, 175] width 129 height 29
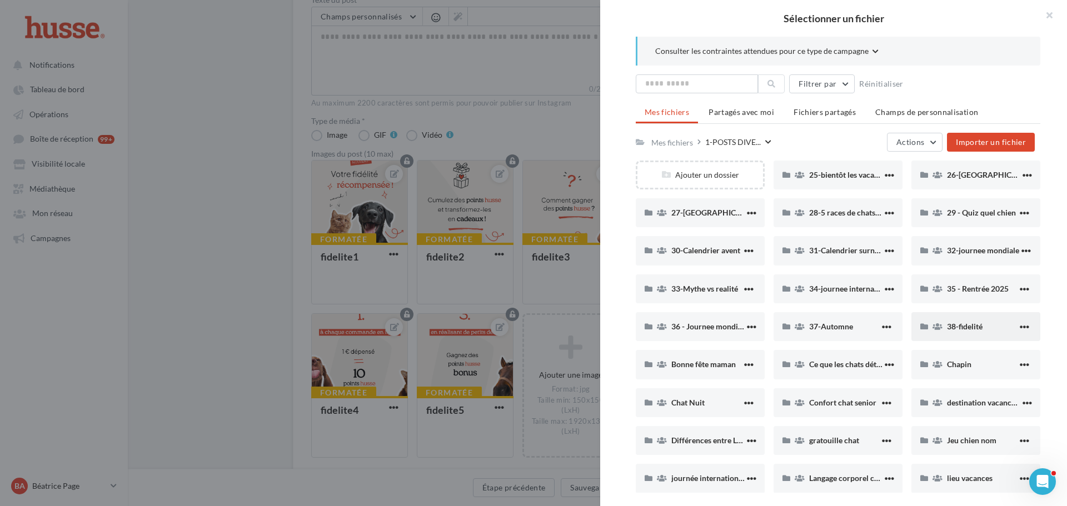
click at [958, 324] on span "38-fidelité" at bounding box center [965, 326] width 36 height 9
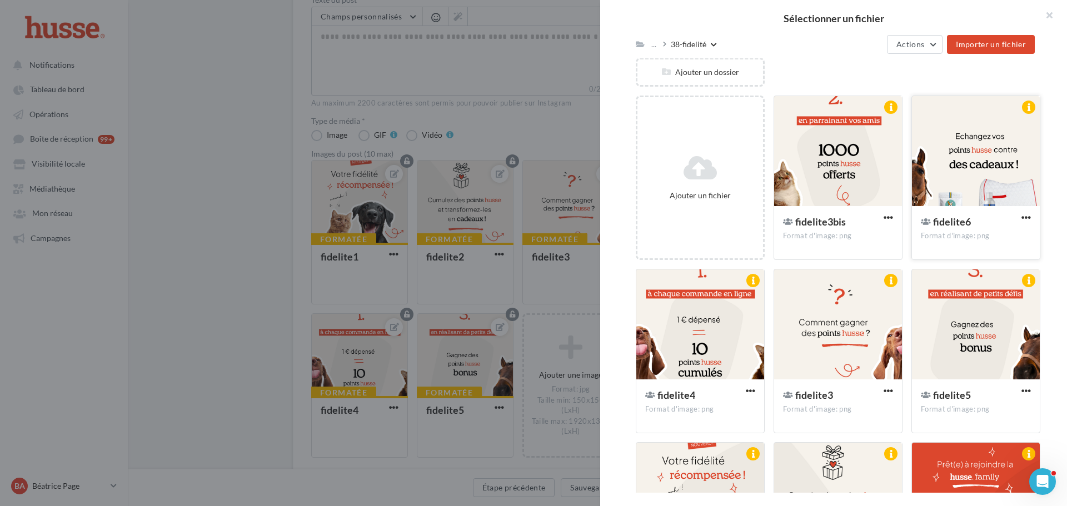
scroll to position [108, 0]
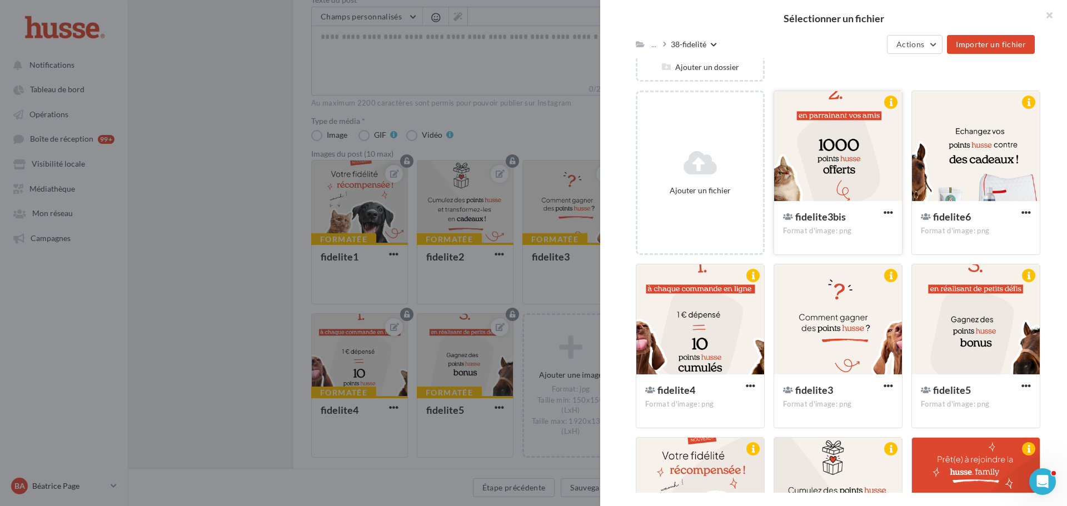
click at [849, 126] on div at bounding box center [838, 146] width 128 height 111
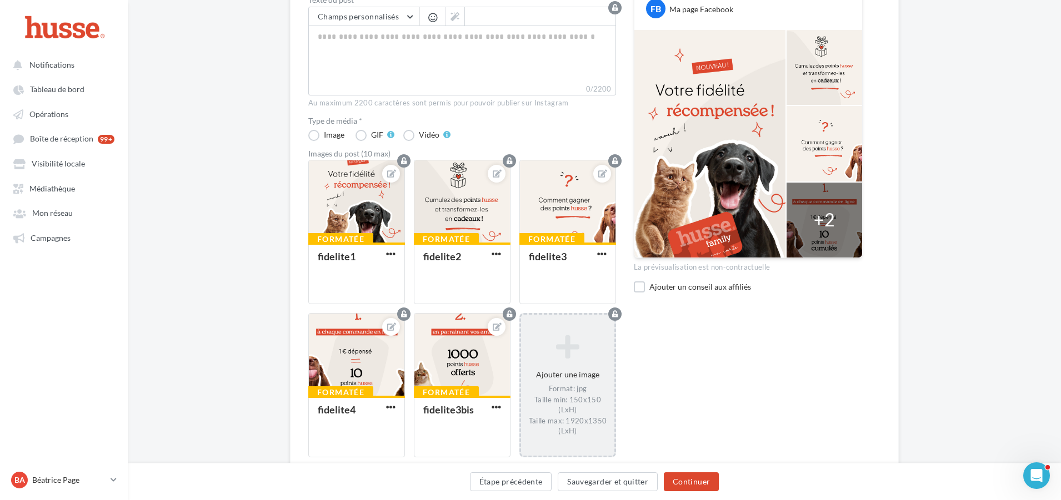
click at [556, 347] on icon at bounding box center [567, 347] width 84 height 27
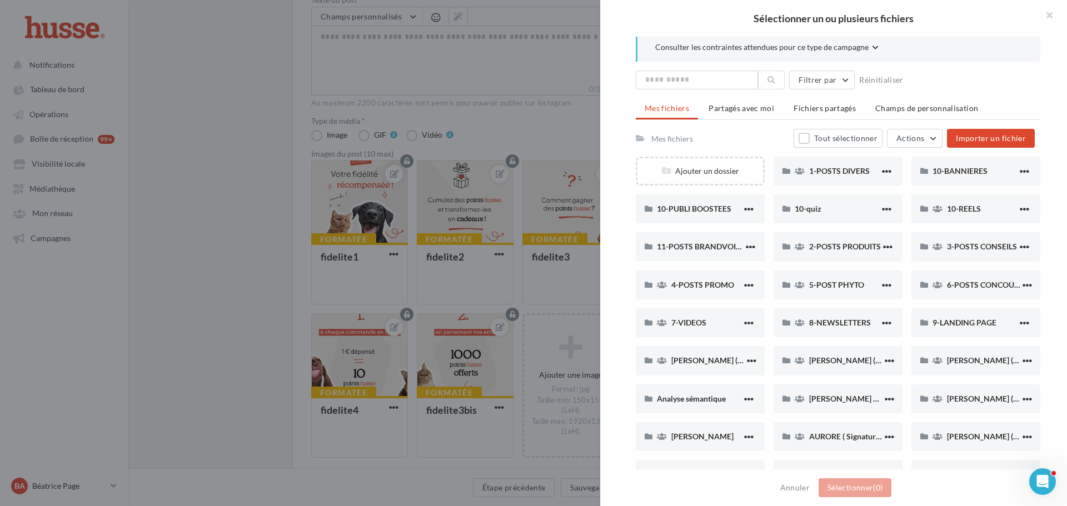
scroll to position [0, 0]
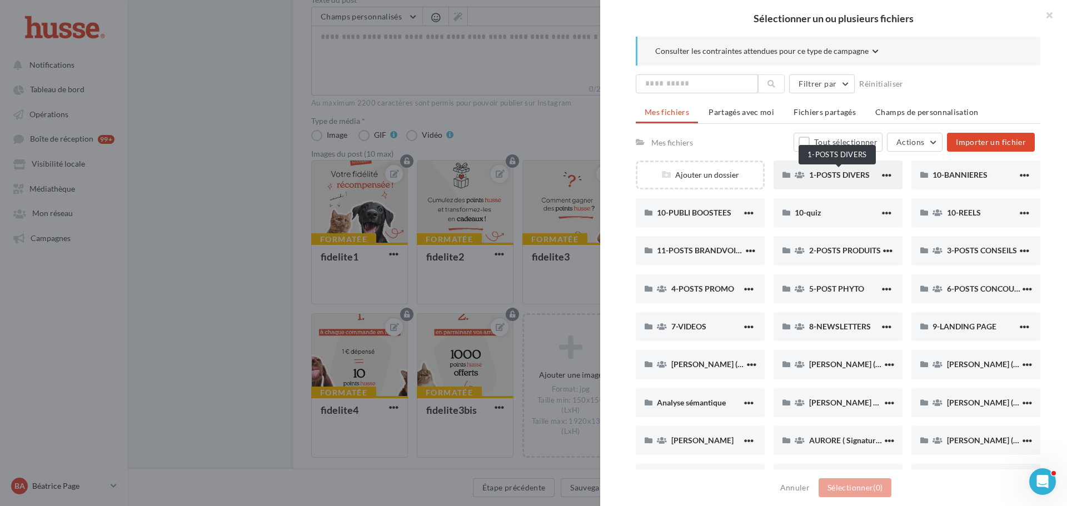
click at [818, 171] on span "1-POSTS DIVERS" at bounding box center [839, 174] width 61 height 9
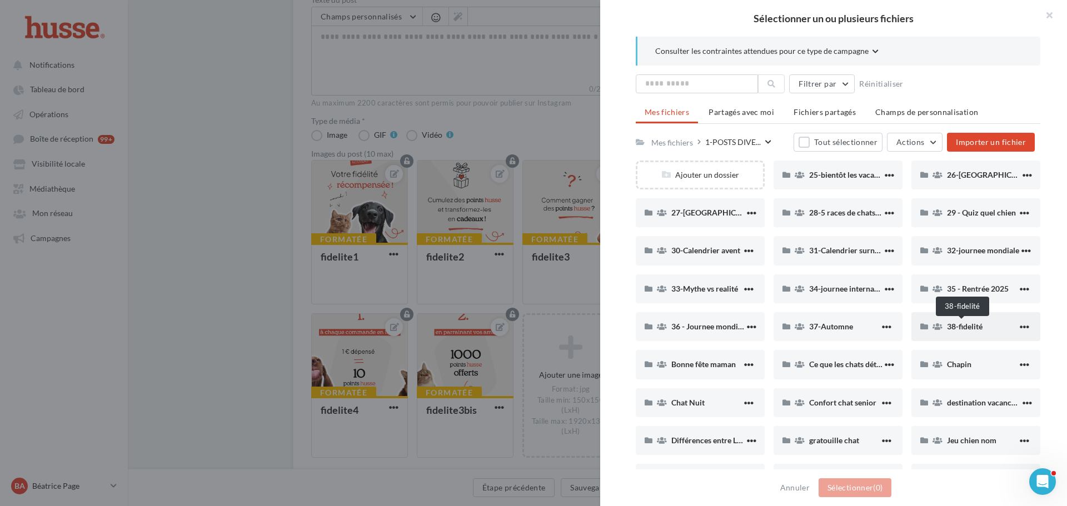
click at [972, 326] on span "38-fidelité" at bounding box center [965, 326] width 36 height 9
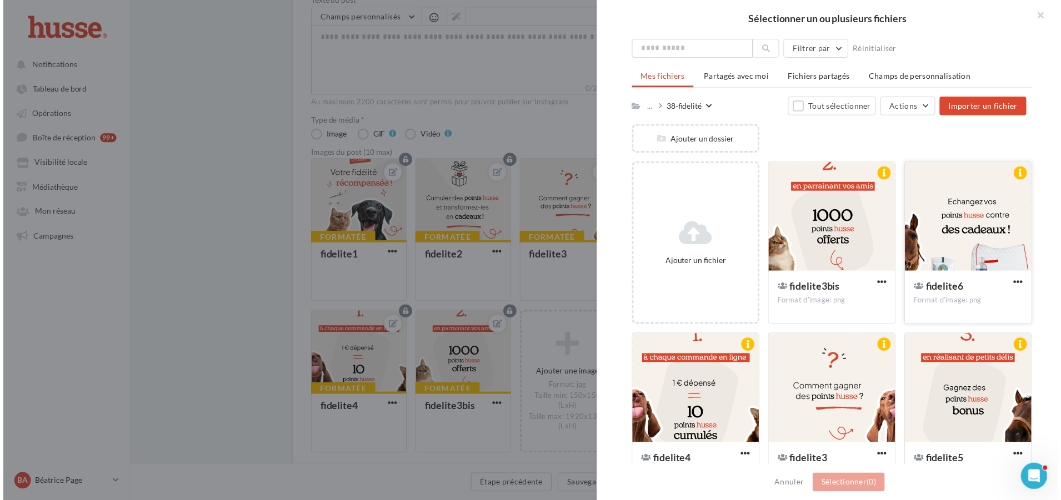
scroll to position [74, 0]
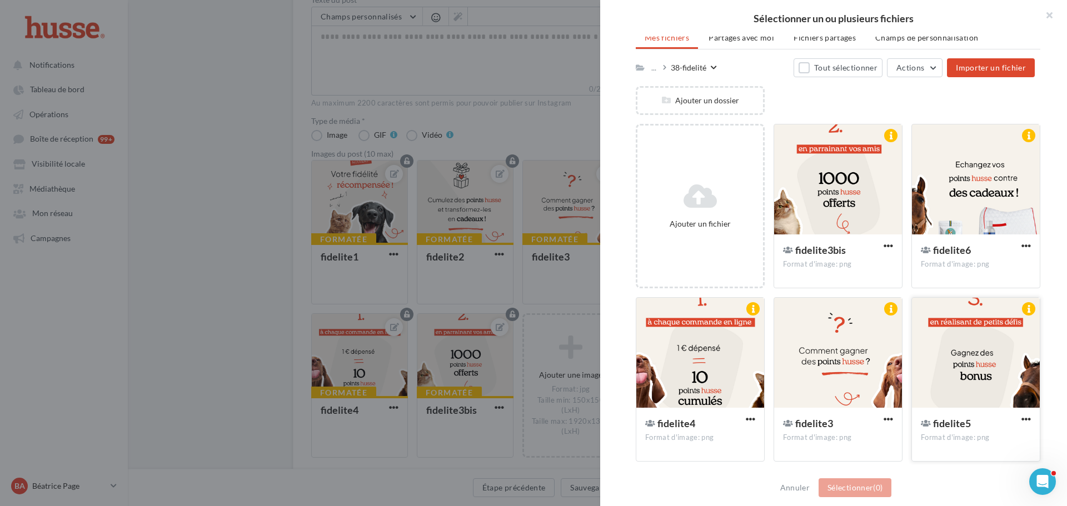
click at [967, 331] on div at bounding box center [976, 353] width 128 height 111
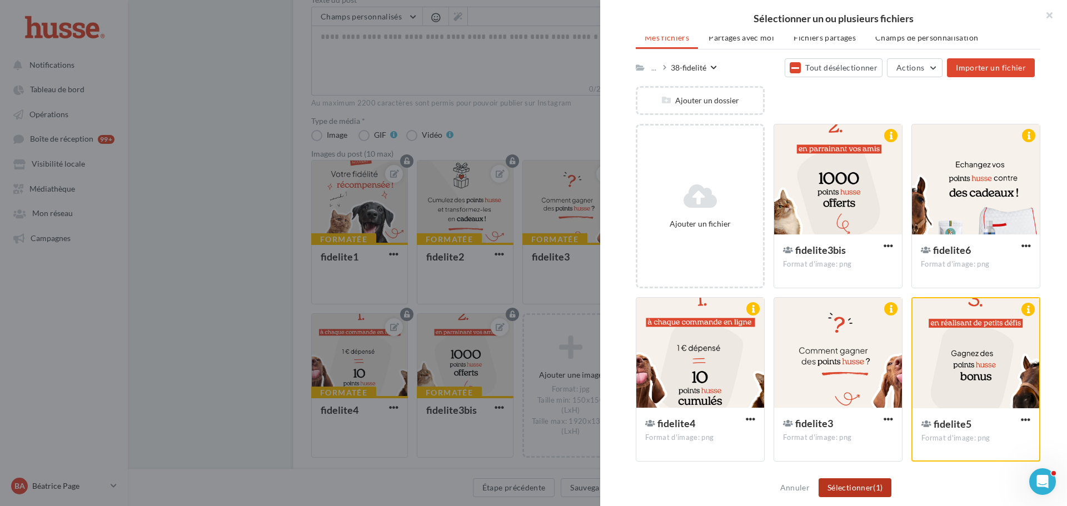
click at [860, 492] on button "Sélectionner (1)" at bounding box center [854, 487] width 73 height 19
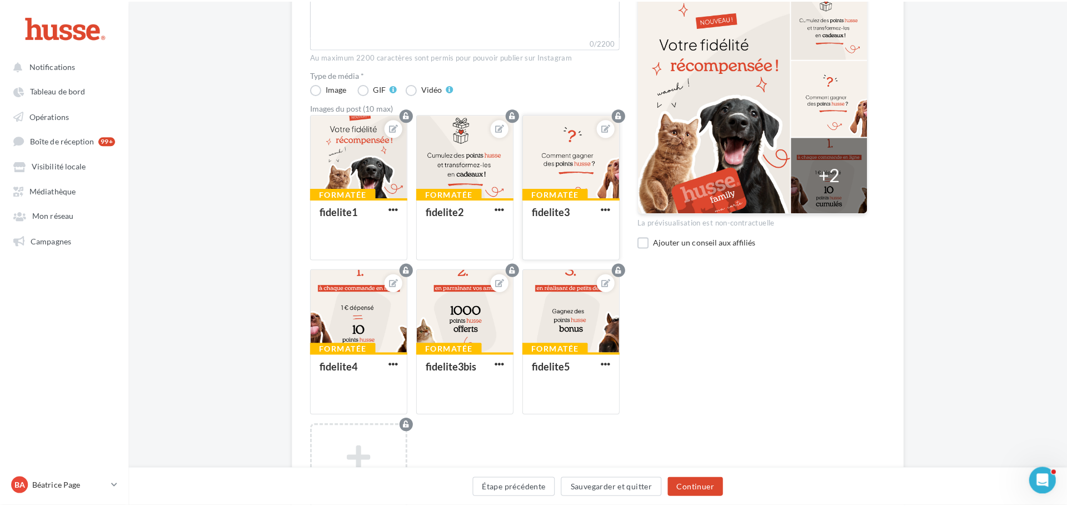
scroll to position [293, 0]
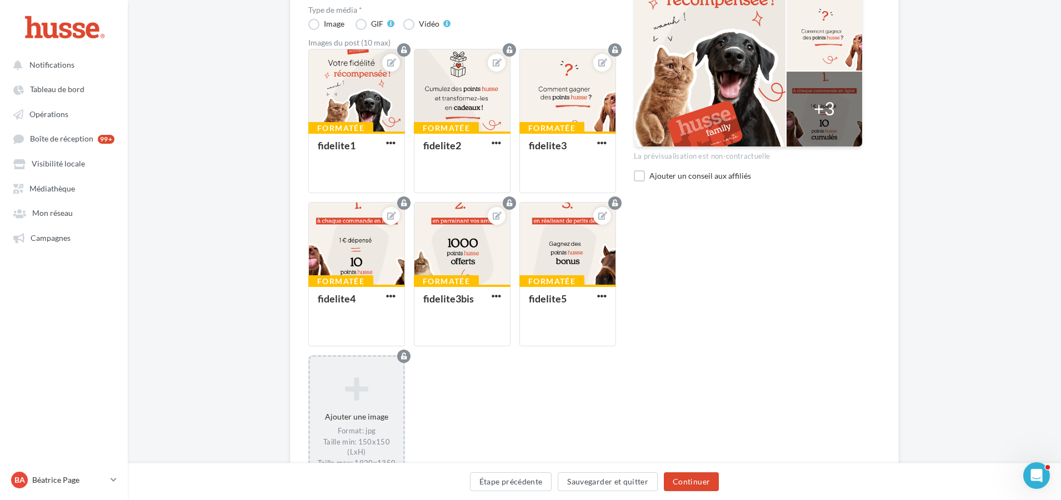
click at [374, 417] on div "Ajouter une image Format: jpg Taille min: 150x150 (LxH) Taille max: 1920x1350 (…" at bounding box center [356, 428] width 93 height 113
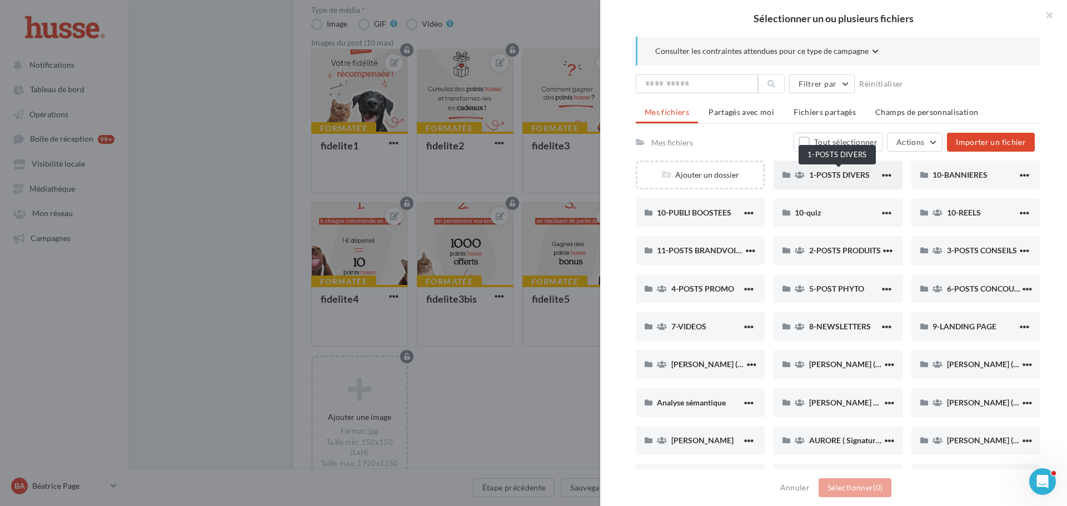
click at [838, 176] on span "1-POSTS DIVERS" at bounding box center [839, 174] width 61 height 9
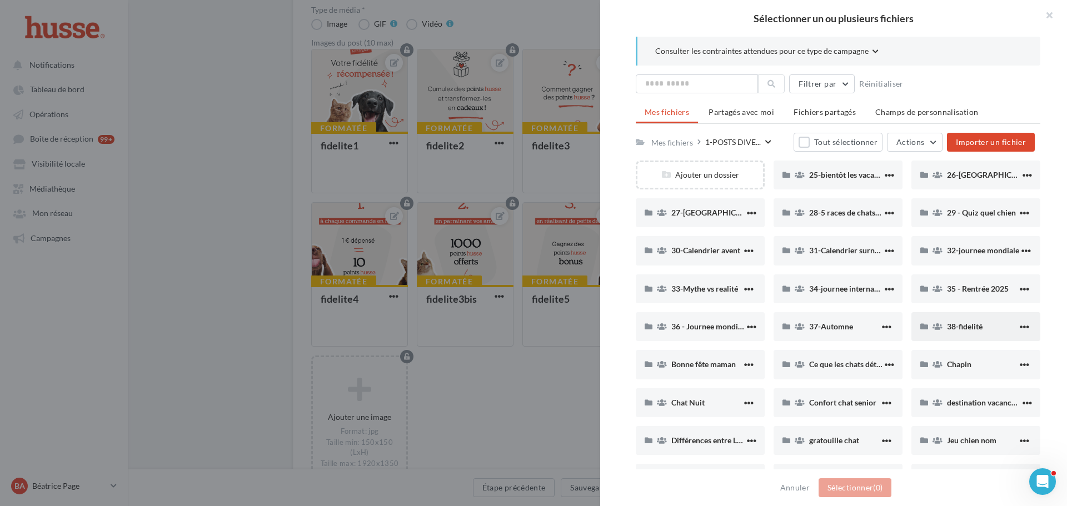
click at [977, 338] on div "38-fidelité" at bounding box center [975, 326] width 129 height 29
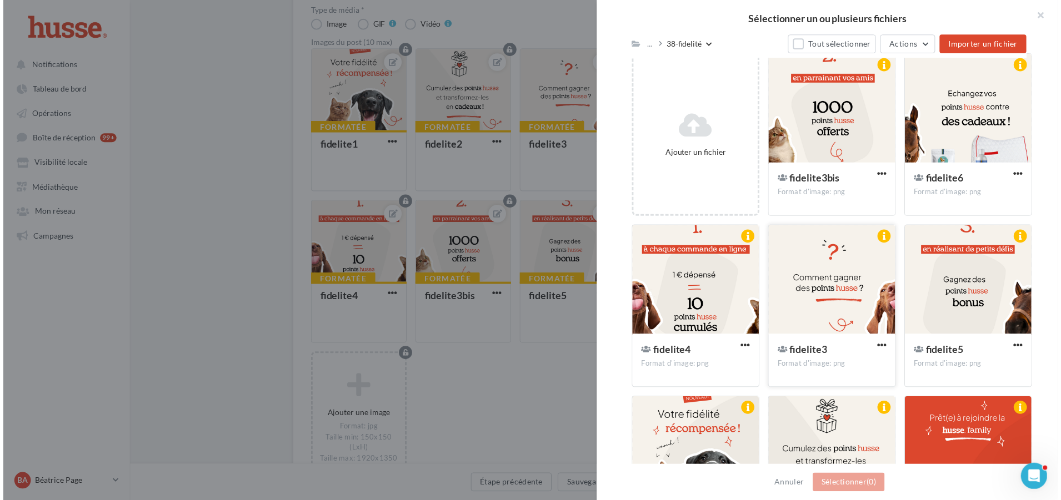
scroll to position [111, 0]
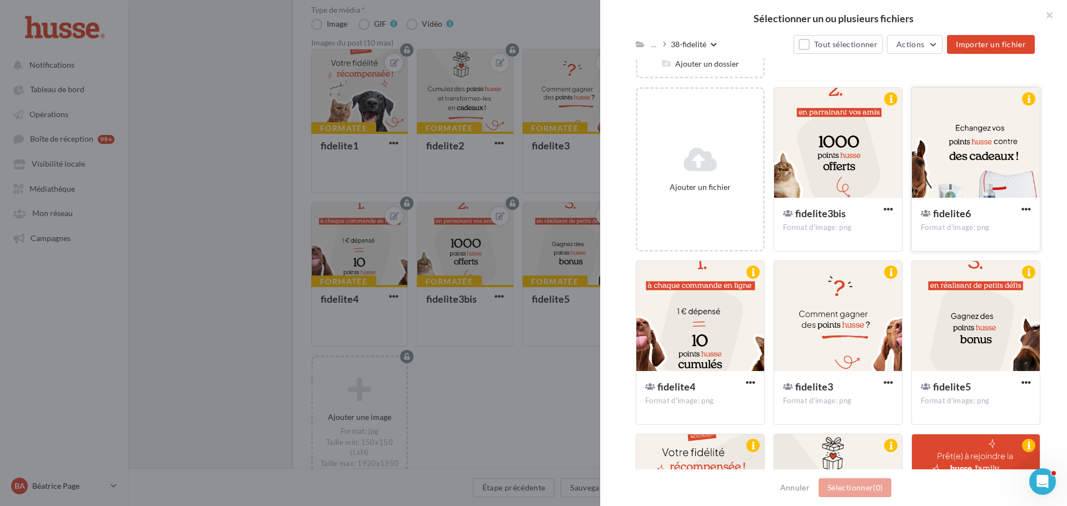
click at [969, 134] on div at bounding box center [976, 143] width 128 height 111
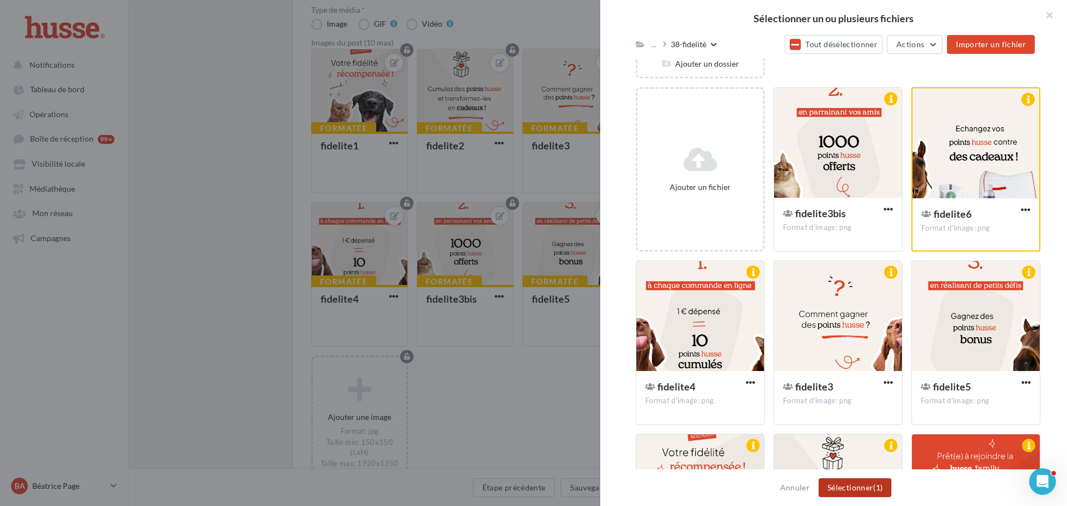
click at [859, 490] on button "Sélectionner (1)" at bounding box center [854, 487] width 73 height 19
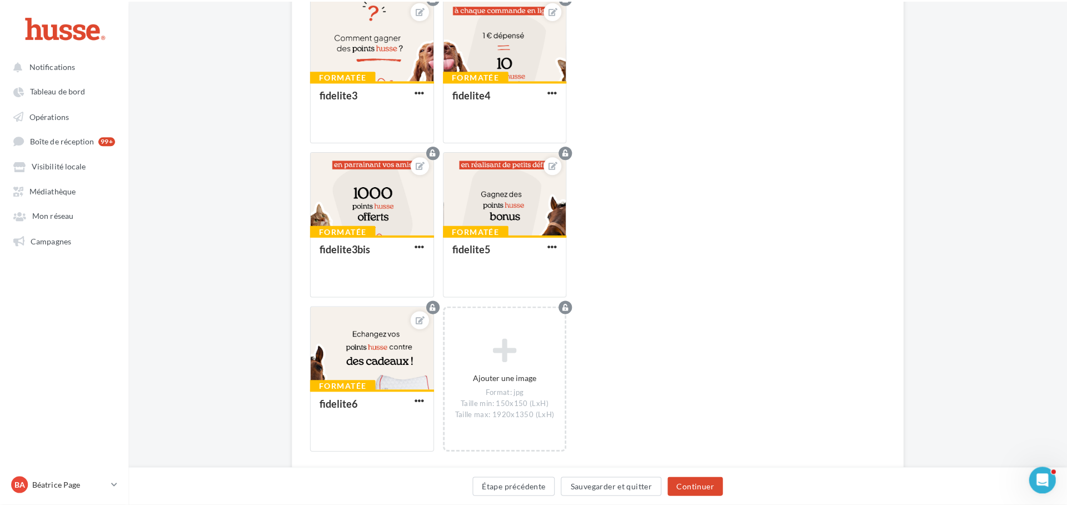
scroll to position [515, 0]
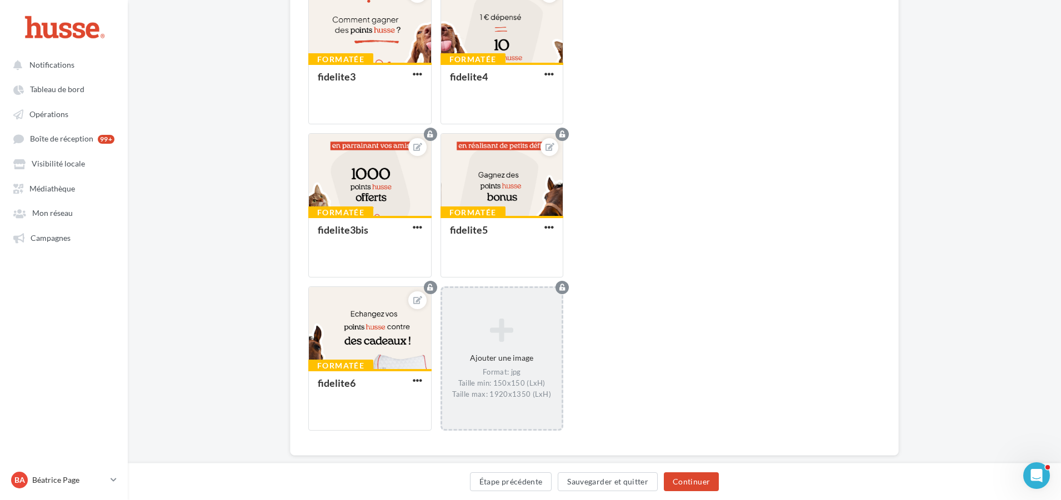
click at [513, 329] on icon at bounding box center [502, 330] width 111 height 27
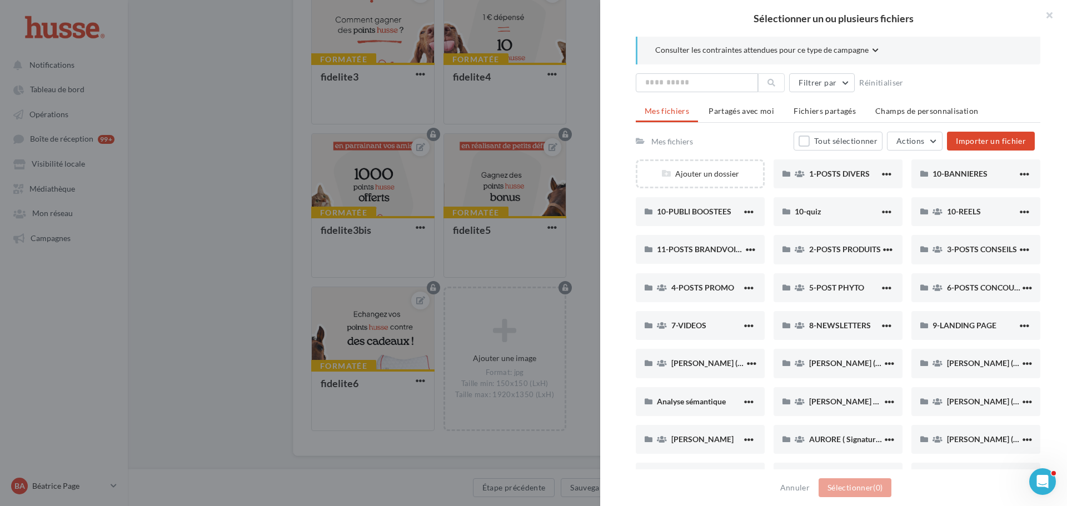
scroll to position [0, 0]
click at [842, 173] on span "1-POSTS DIVERS" at bounding box center [839, 174] width 61 height 9
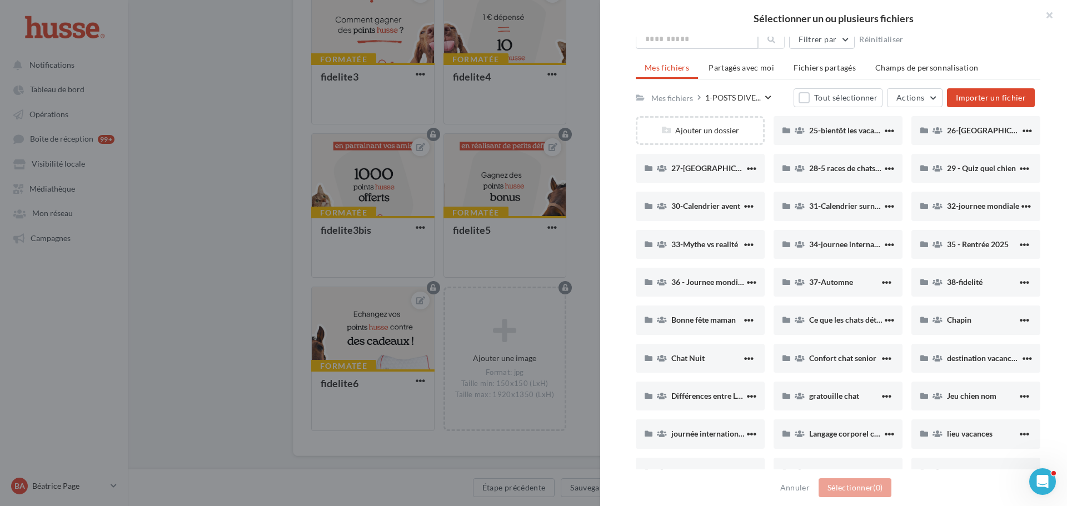
scroll to position [111, 0]
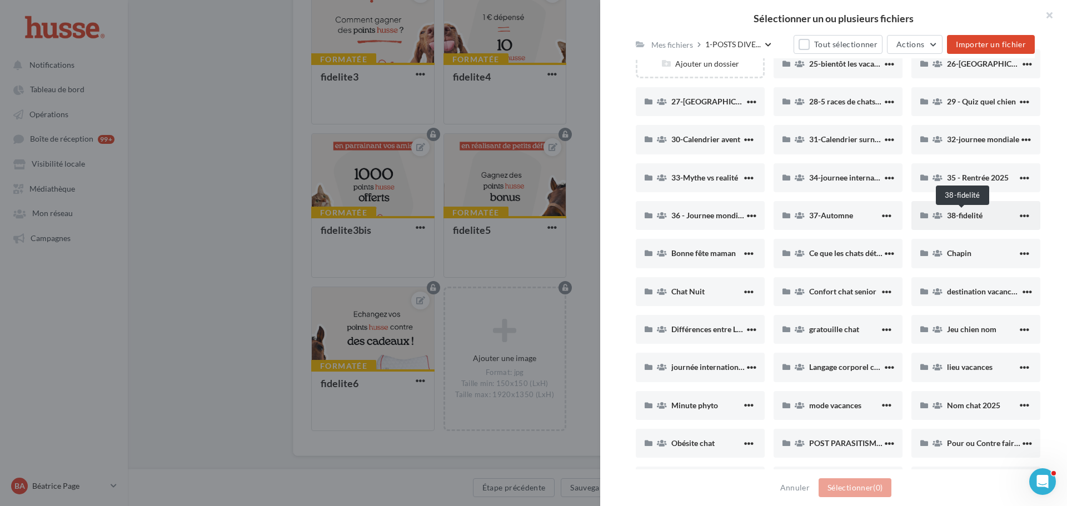
click at [964, 216] on span "38-fidelité" at bounding box center [965, 215] width 36 height 9
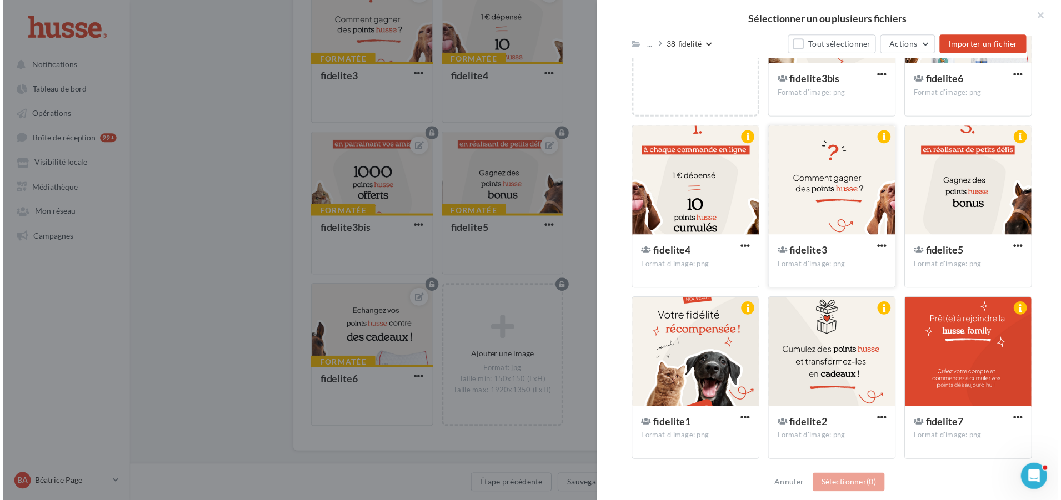
scroll to position [248, 0]
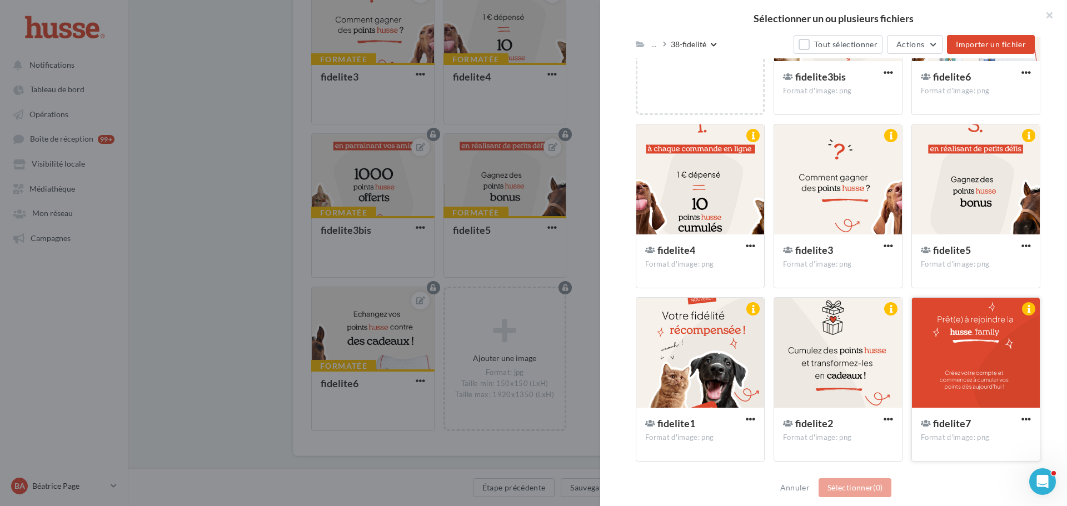
click at [962, 336] on div at bounding box center [976, 353] width 128 height 111
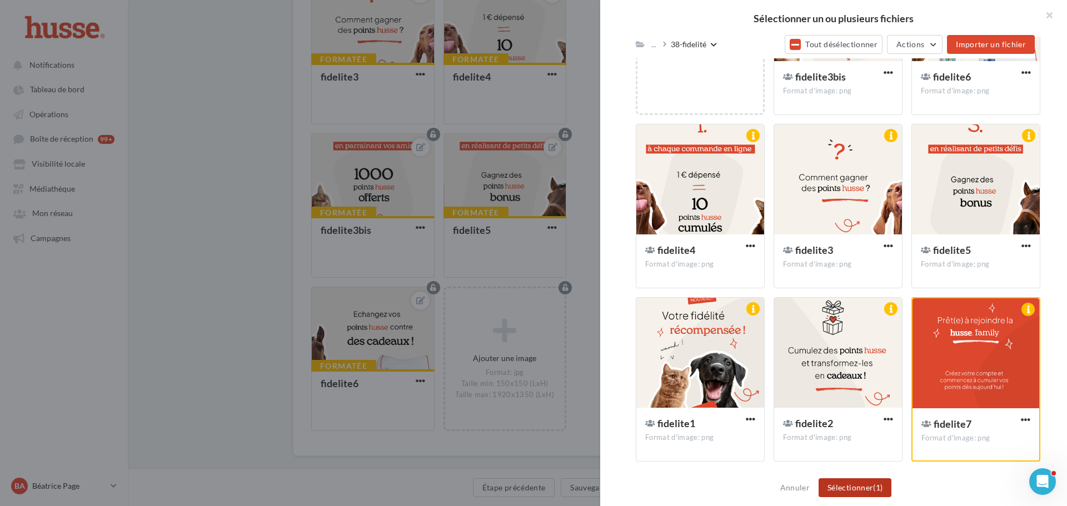
click at [845, 484] on button "Sélectionner (1)" at bounding box center [854, 487] width 73 height 19
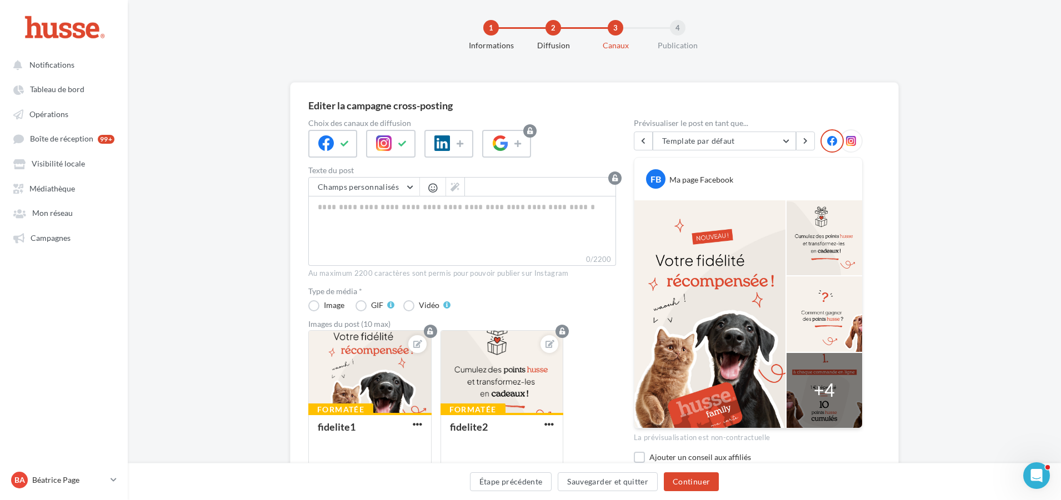
scroll to position [0, 0]
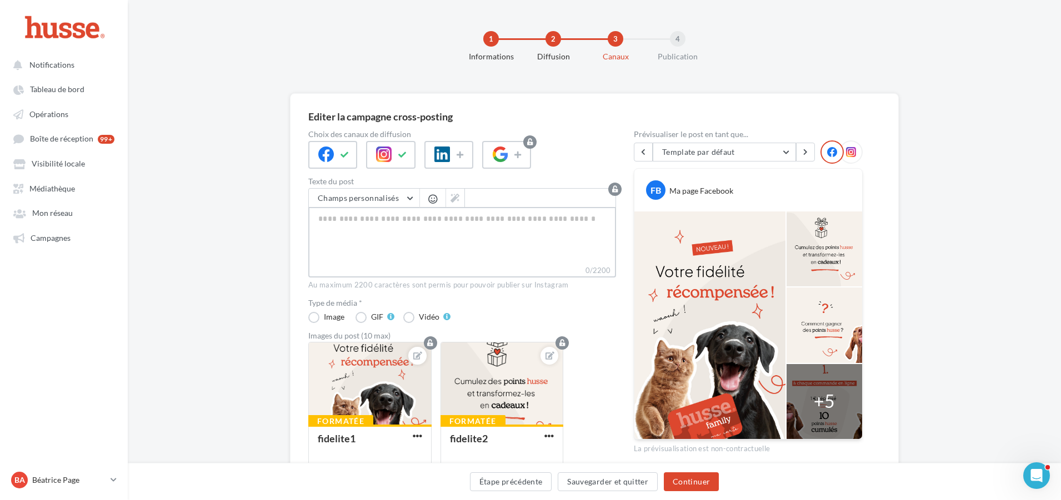
click at [417, 221] on textarea "0/2200" at bounding box center [462, 236] width 308 height 58
paste textarea "**********"
type textarea "**********"
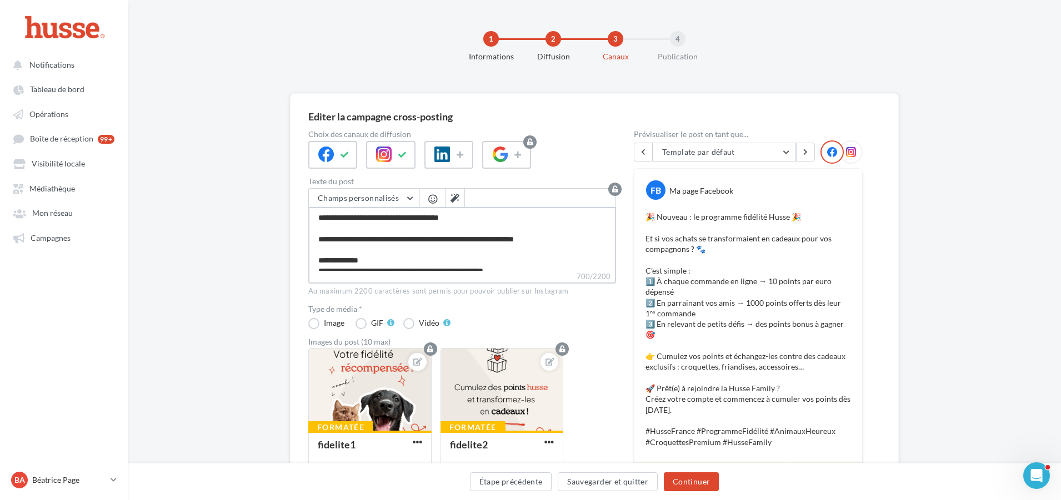
click at [444, 219] on textarea "**********" at bounding box center [462, 239] width 308 height 64
type textarea "**********"
click at [505, 222] on textarea "**********" at bounding box center [462, 239] width 308 height 64
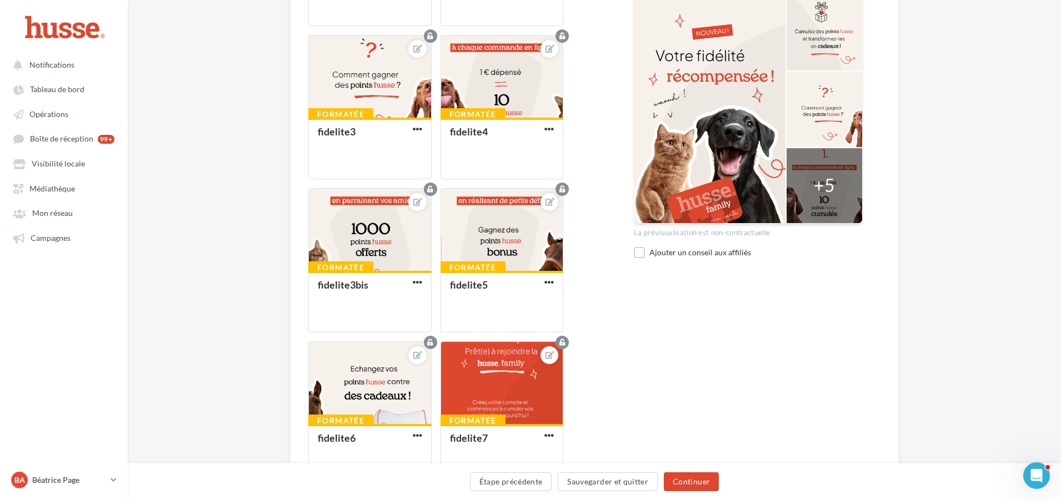
scroll to position [333, 0]
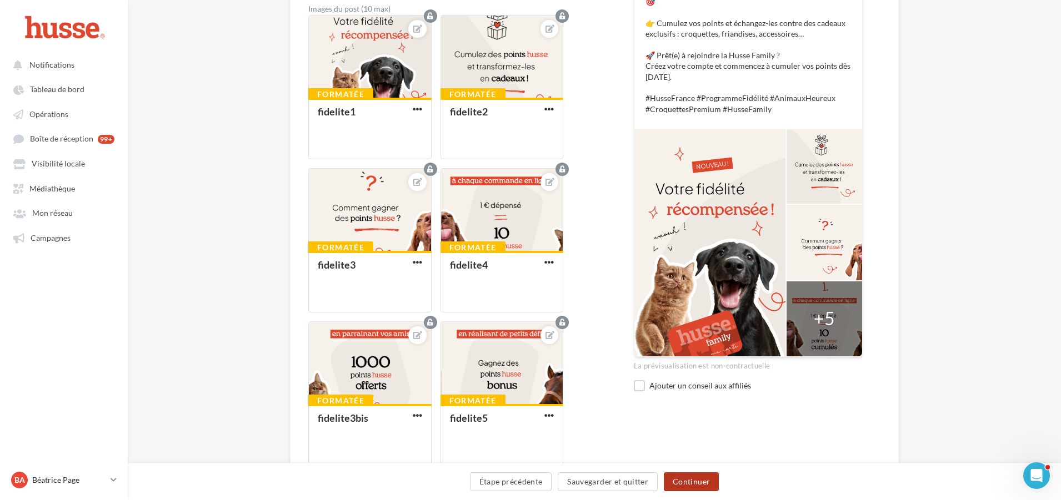
type textarea "**********"
click at [683, 483] on button "Continuer" at bounding box center [691, 482] width 55 height 19
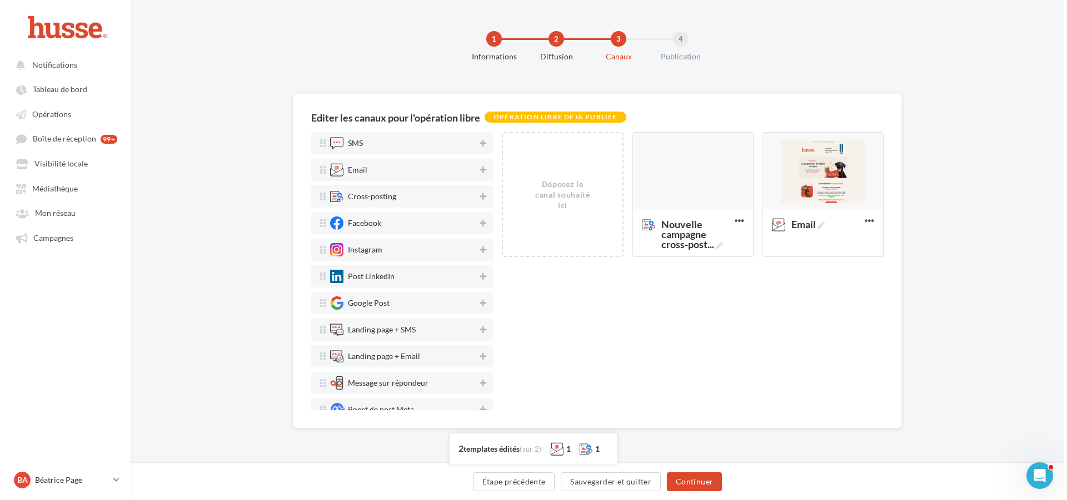
scroll to position [0, 0]
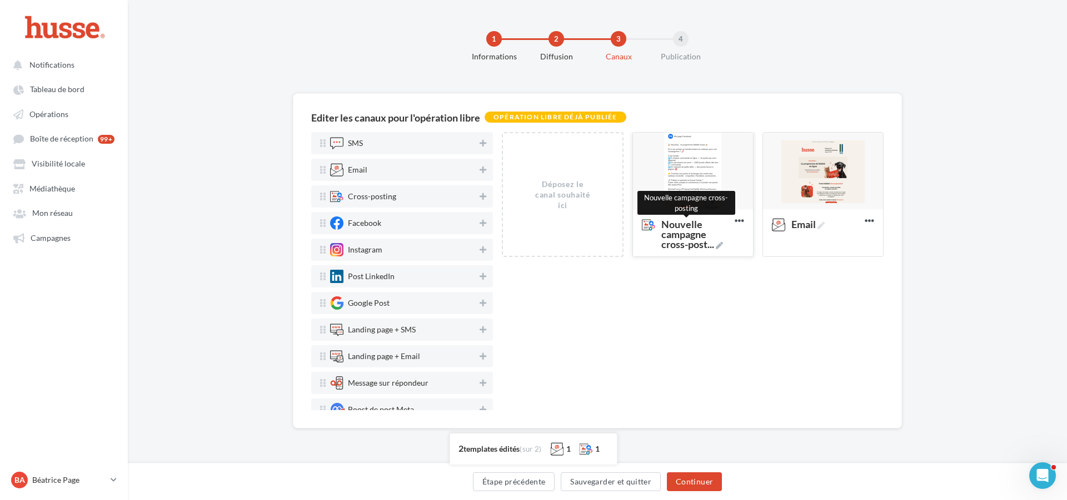
click at [723, 242] on icon at bounding box center [718, 245] width 7 height 7
click at [723, 242] on textarea "Nouvelle campagne cross-post ... Nouvelle campagne cross-posting" at bounding box center [681, 234] width 90 height 43
click at [682, 231] on textarea "Nouvelle campagne cross-post ..." at bounding box center [681, 234] width 90 height 43
click at [691, 230] on textarea "Nouvelle campagne cross-post ..." at bounding box center [681, 234] width 90 height 43
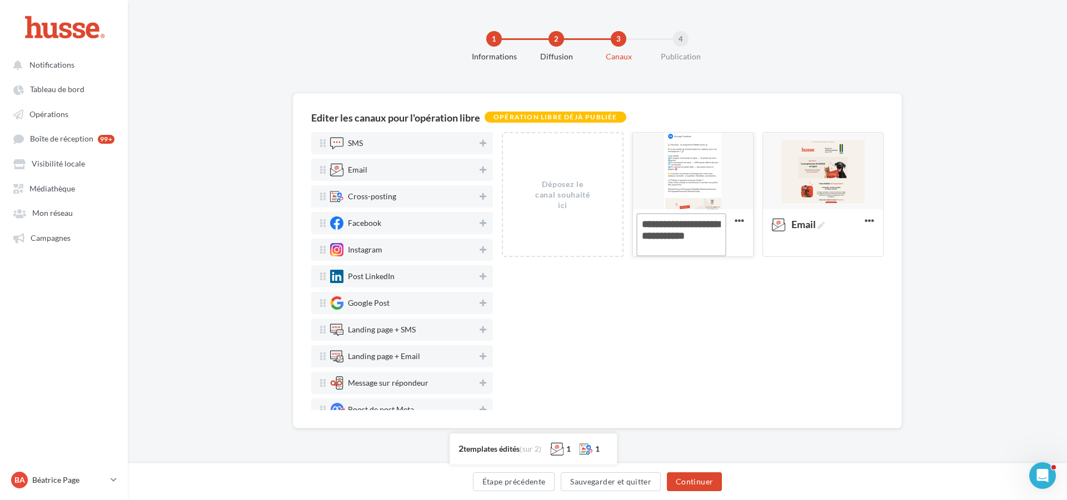
drag, startPoint x: 640, startPoint y: 226, endPoint x: 709, endPoint y: 245, distance: 71.6
click at [709, 245] on textarea "Nouvelle campagne cross-post ..." at bounding box center [681, 234] width 90 height 43
type textarea "**********"
click at [513, 483] on button "Étape précédente" at bounding box center [514, 482] width 82 height 19
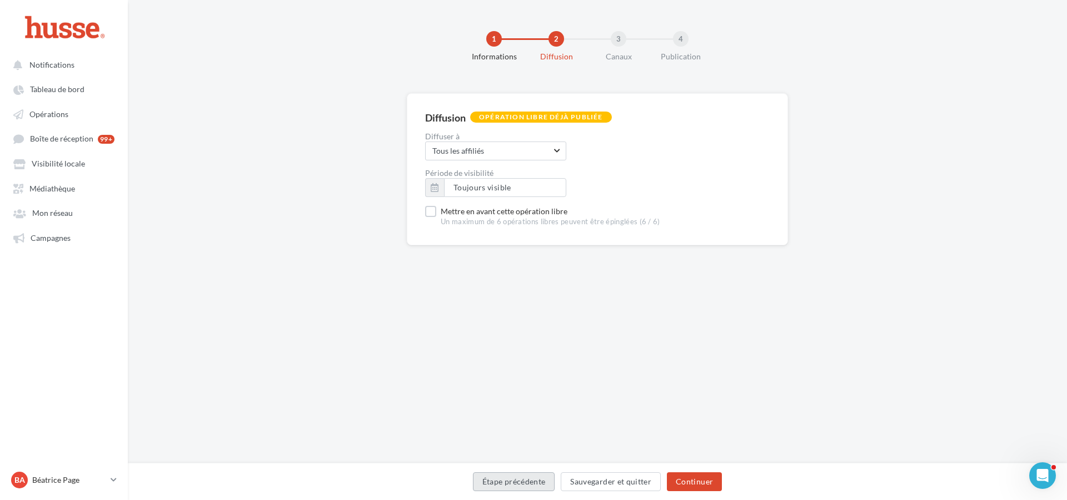
click at [518, 483] on button "Étape précédente" at bounding box center [514, 482] width 82 height 19
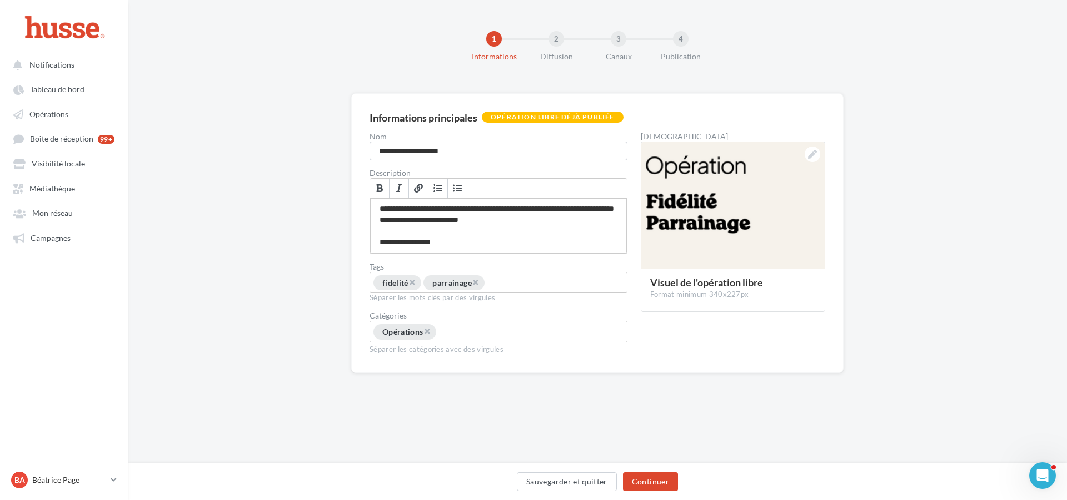
click at [445, 218] on div "**********" at bounding box center [498, 226] width 257 height 56
click at [380, 212] on div "**********" at bounding box center [498, 226] width 257 height 56
click at [455, 221] on div "**********" at bounding box center [498, 226] width 257 height 56
drag, startPoint x: 419, startPoint y: 222, endPoint x: 581, endPoint y: 233, distance: 162.6
click at [581, 233] on div "**********" at bounding box center [498, 226] width 257 height 56
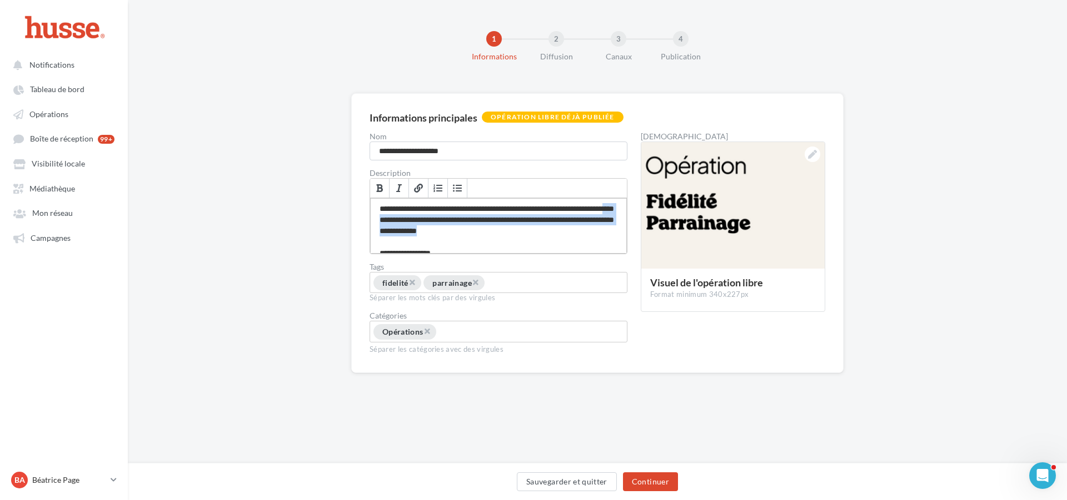
drag, startPoint x: 437, startPoint y: 219, endPoint x: 417, endPoint y: 229, distance: 21.9
click at [437, 219] on div "**********" at bounding box center [498, 226] width 257 height 56
click at [418, 222] on div "**********" at bounding box center [498, 226] width 257 height 56
click at [425, 221] on div "**********" at bounding box center [498, 226] width 257 height 56
click at [418, 219] on div "**********" at bounding box center [498, 226] width 257 height 56
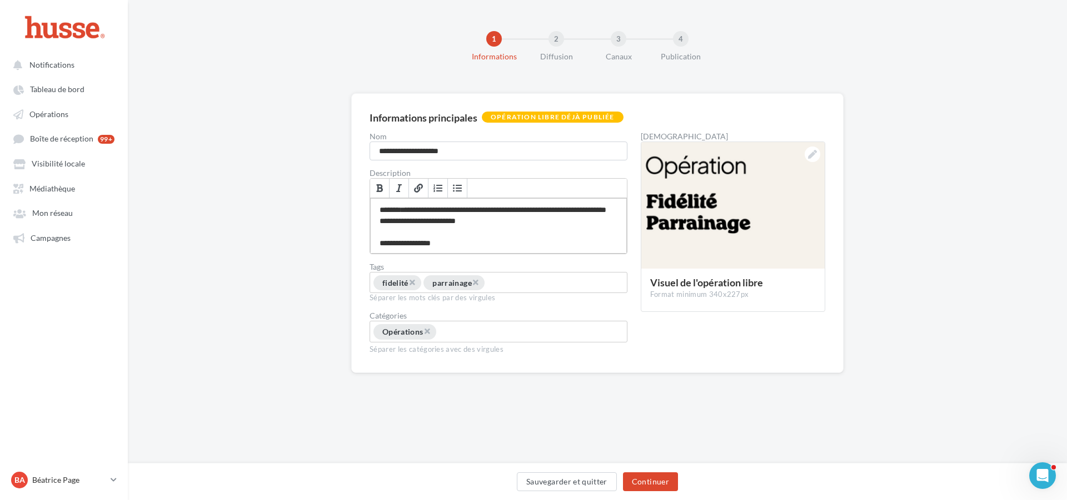
scroll to position [32, 0]
drag, startPoint x: 377, startPoint y: 210, endPoint x: 386, endPoint y: 188, distance: 23.9
click at [378, 209] on div "**********" at bounding box center [498, 226] width 257 height 56
drag, startPoint x: 448, startPoint y: 242, endPoint x: 361, endPoint y: 244, distance: 86.7
click at [361, 244] on div "**********" at bounding box center [597, 233] width 492 height 280
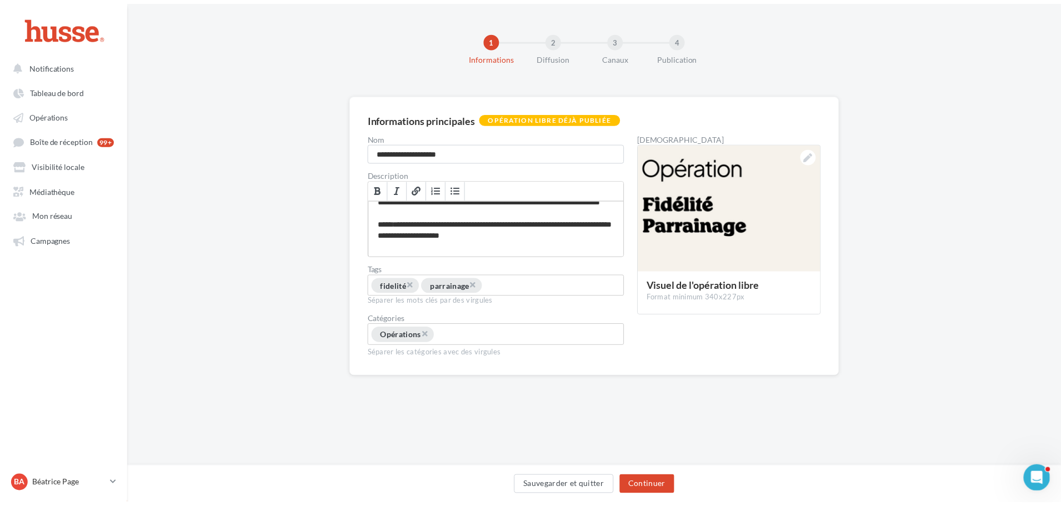
scroll to position [0, 0]
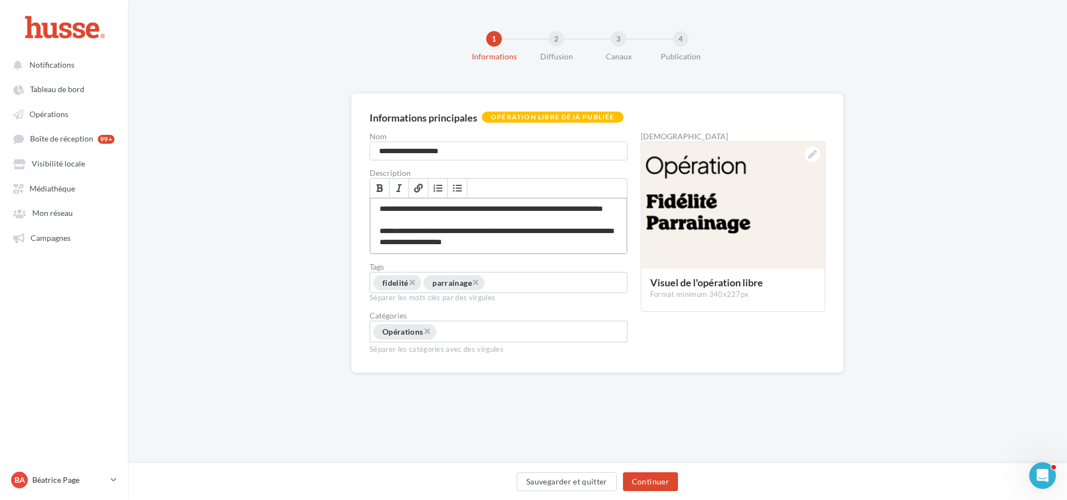
click at [428, 221] on div "**********" at bounding box center [498, 226] width 257 height 56
click at [510, 206] on div "**********" at bounding box center [498, 226] width 257 height 56
click at [514, 210] on div "**********" at bounding box center [498, 226] width 257 height 56
click at [511, 208] on div "**********" at bounding box center [498, 226] width 257 height 56
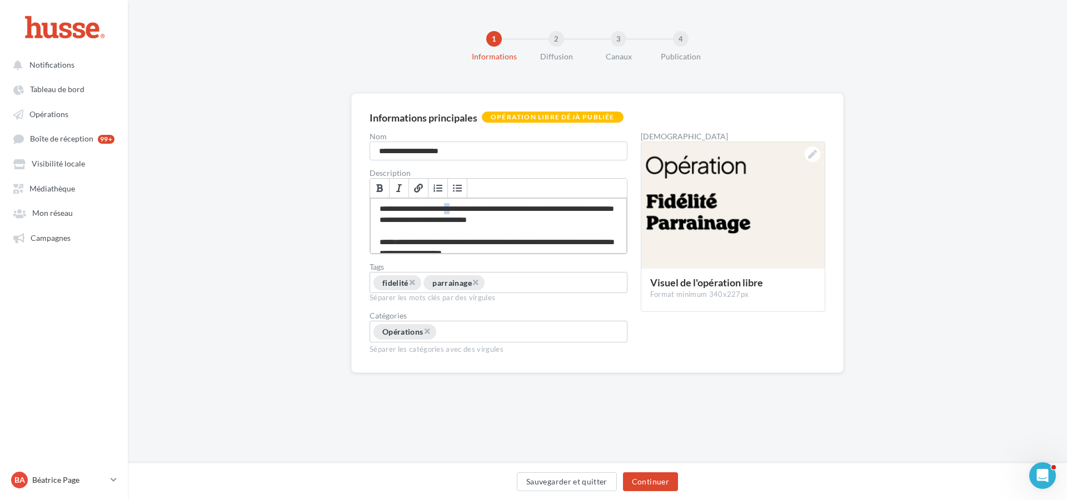
click at [457, 211] on div "**********" at bounding box center [498, 226] width 257 height 56
click at [523, 209] on div "**********" at bounding box center [498, 226] width 257 height 56
click at [0, 0] on lt-em "*******" at bounding box center [0, 0] width 0 height 0
click at [559, 224] on div "**********" at bounding box center [498, 226] width 257 height 56
click at [532, 219] on div "**********" at bounding box center [498, 226] width 257 height 56
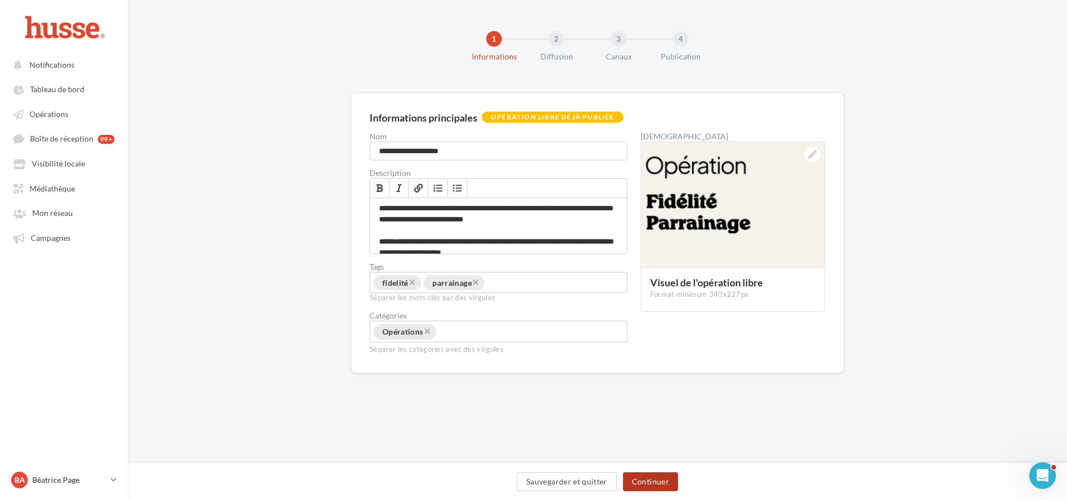
click at [653, 480] on button "Continuer" at bounding box center [650, 482] width 55 height 19
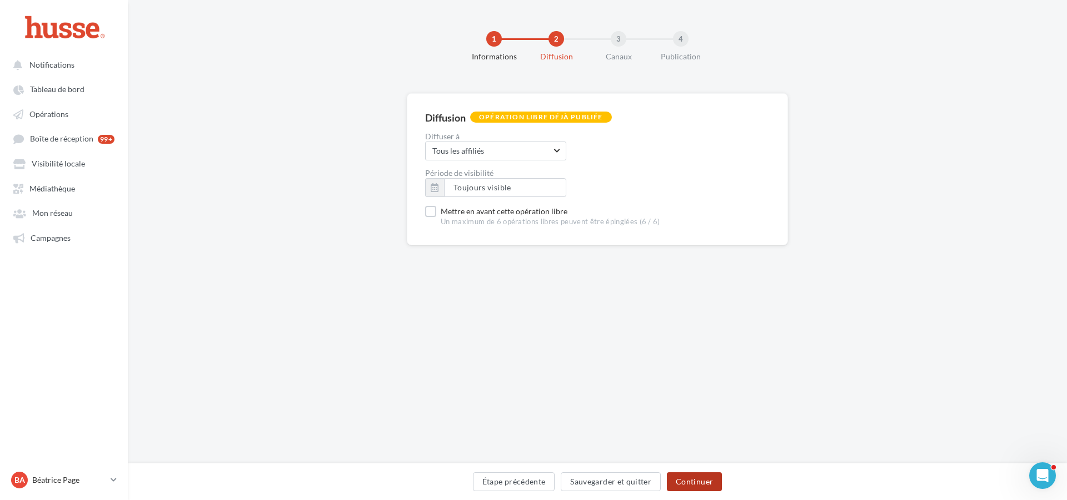
click at [695, 481] on button "Continuer" at bounding box center [694, 482] width 55 height 19
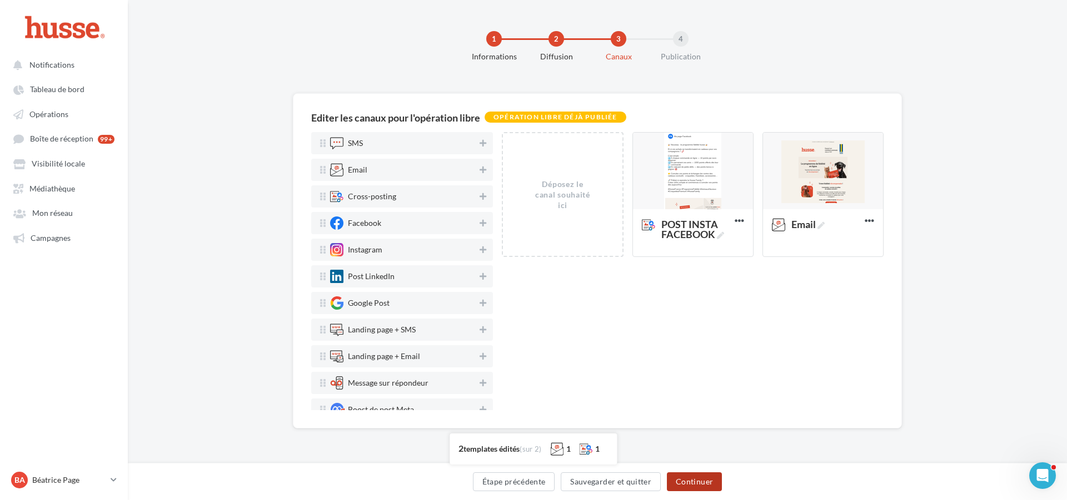
click at [701, 480] on button "Continuer" at bounding box center [694, 482] width 55 height 19
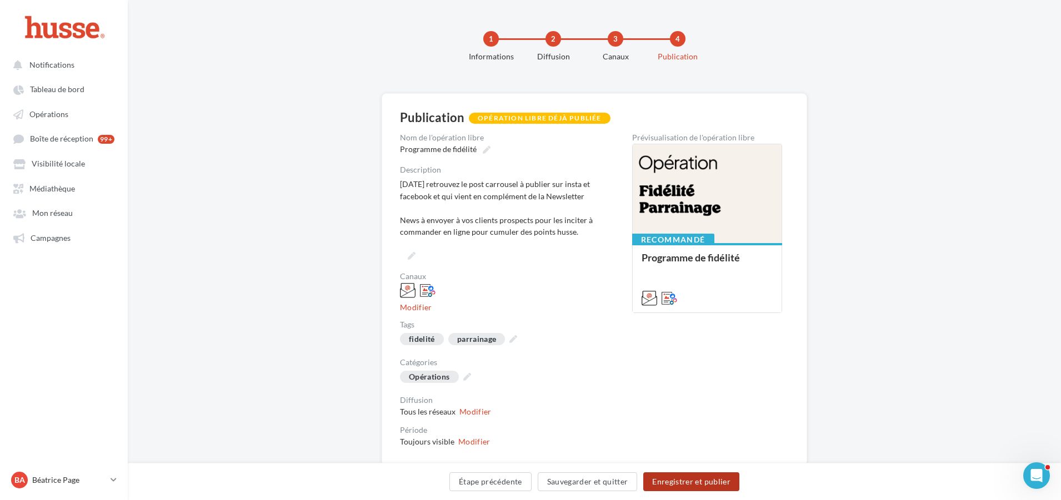
click at [690, 480] on button "Enregistrer et publier" at bounding box center [691, 482] width 96 height 19
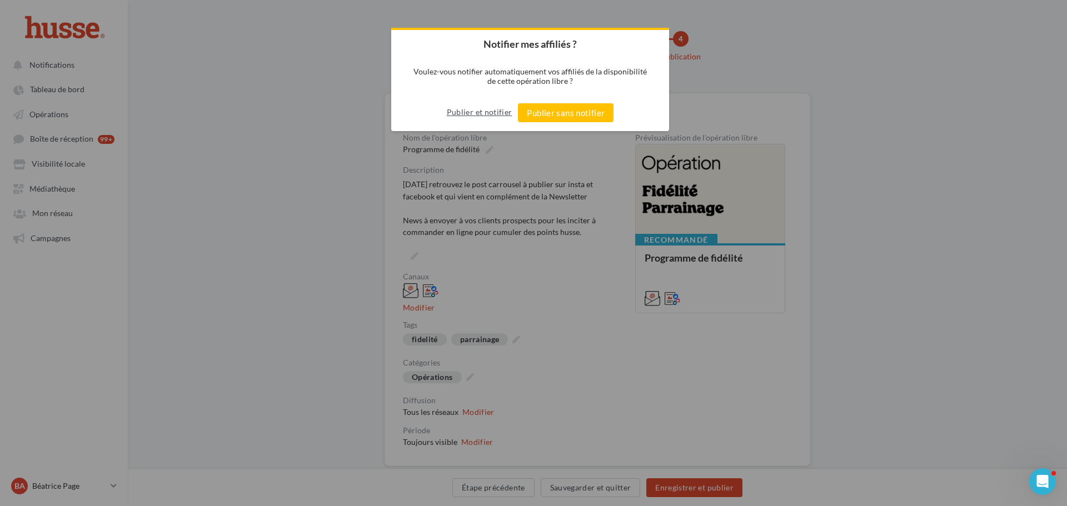
click at [486, 111] on button "Publier et notifier" at bounding box center [480, 112] width 66 height 18
